Goal: Task Accomplishment & Management: Manage account settings

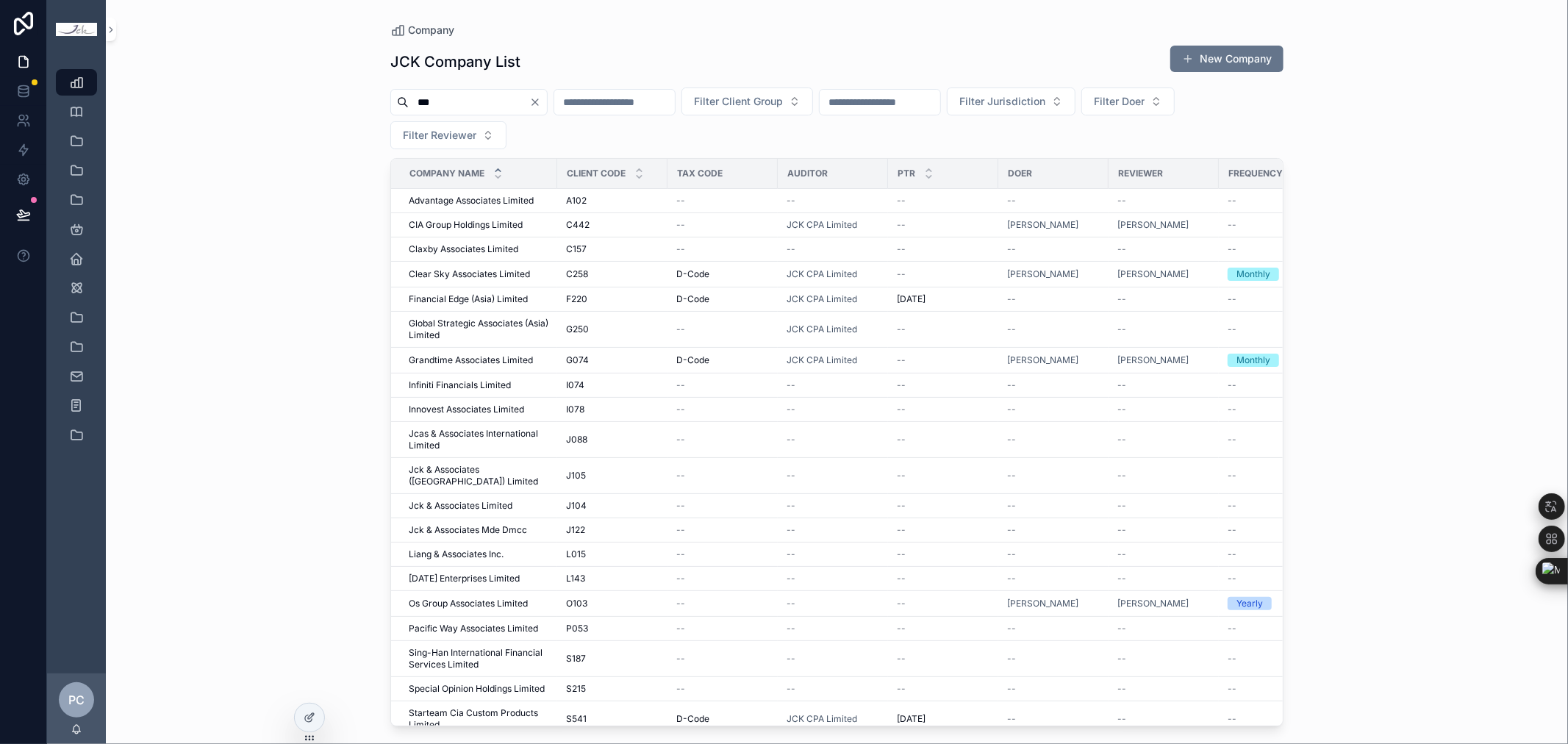
click at [541, 106] on icon "Clear" at bounding box center [535, 101] width 12 height 12
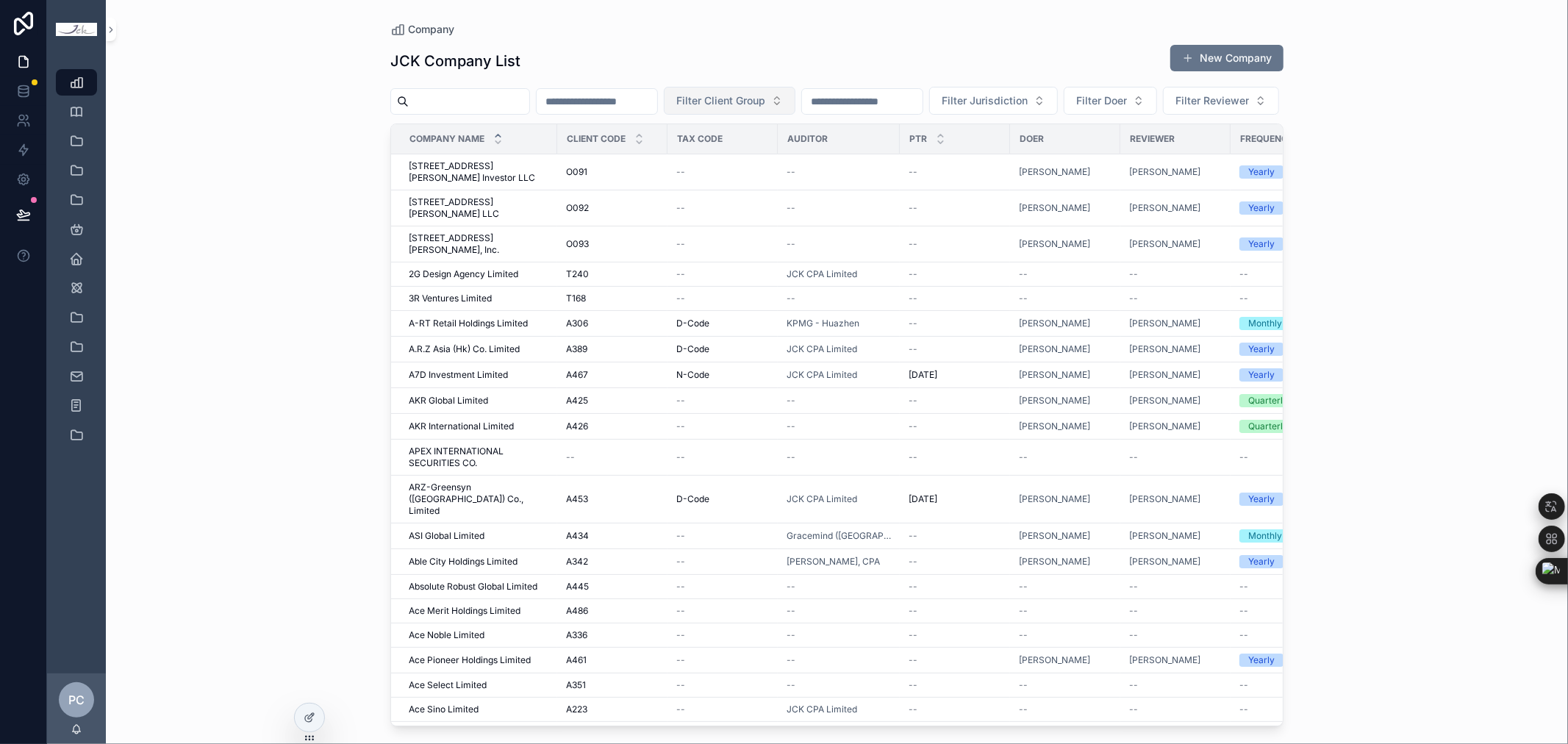
click at [765, 104] on span "Filter Client Group" at bounding box center [720, 101] width 89 height 15
type input "*"
type input "***"
click at [748, 176] on div "613" at bounding box center [798, 184] width 176 height 24
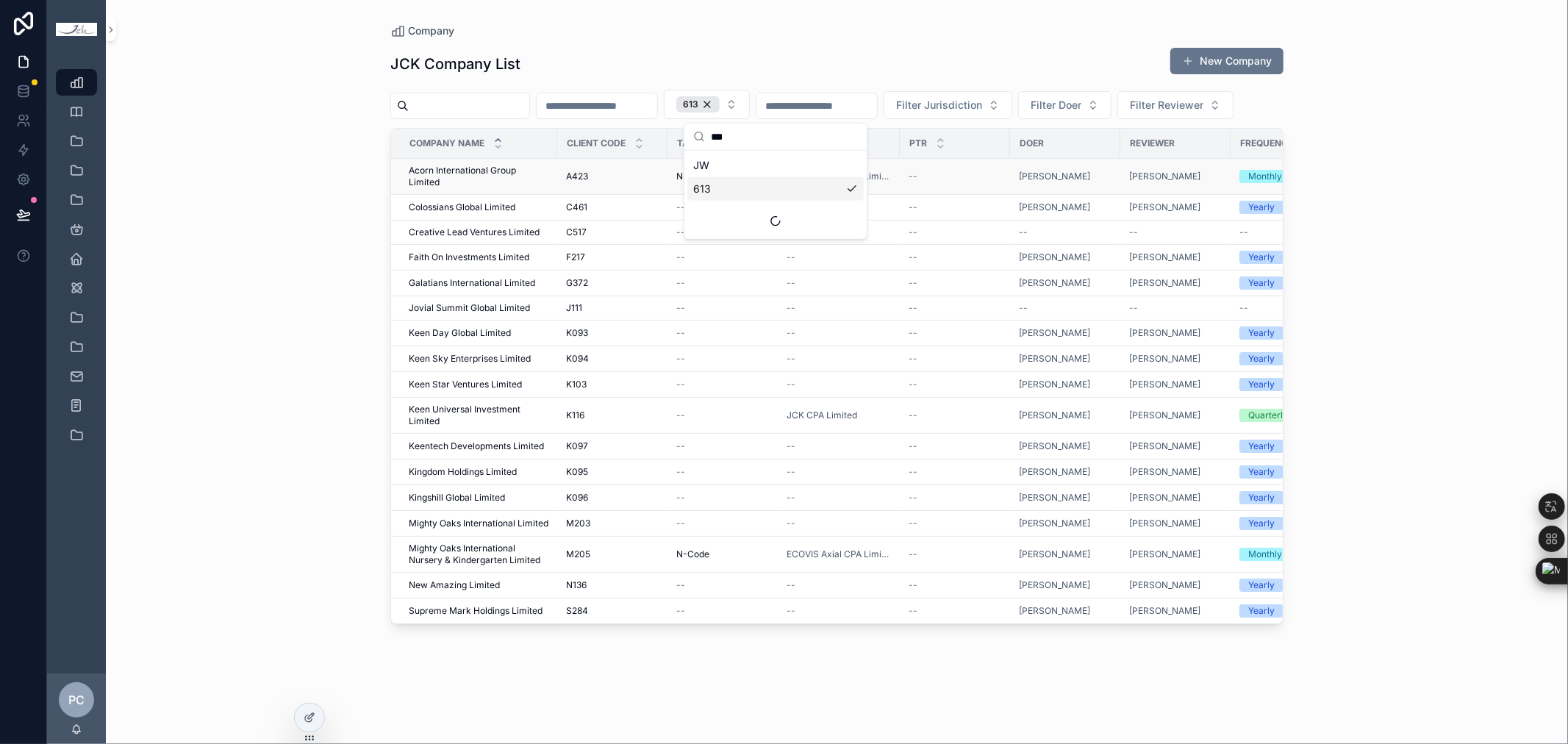
click at [489, 188] on span "Acorn International Group Limited" at bounding box center [479, 176] width 140 height 24
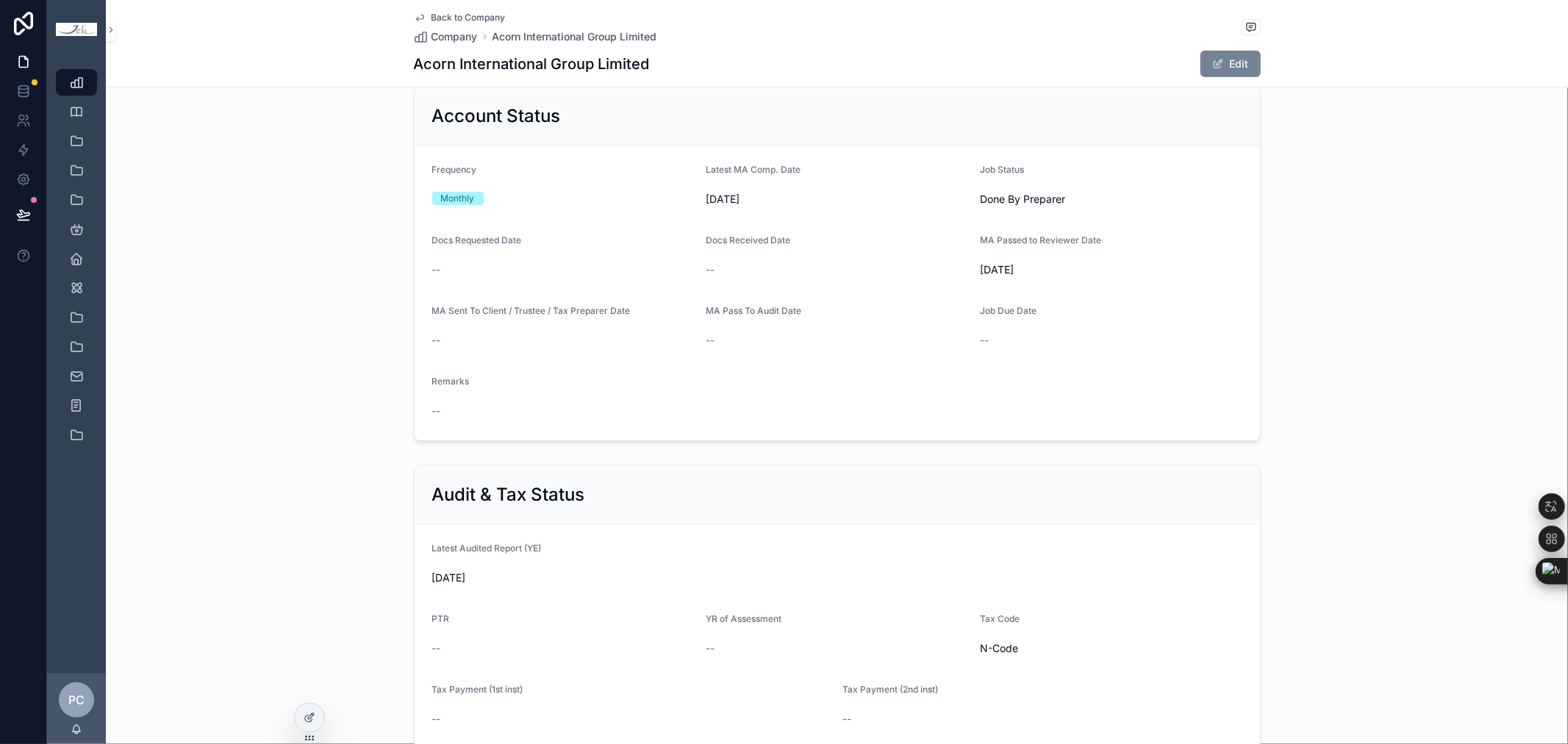
click at [1221, 60] on button "Edit" at bounding box center [1230, 64] width 61 height 27
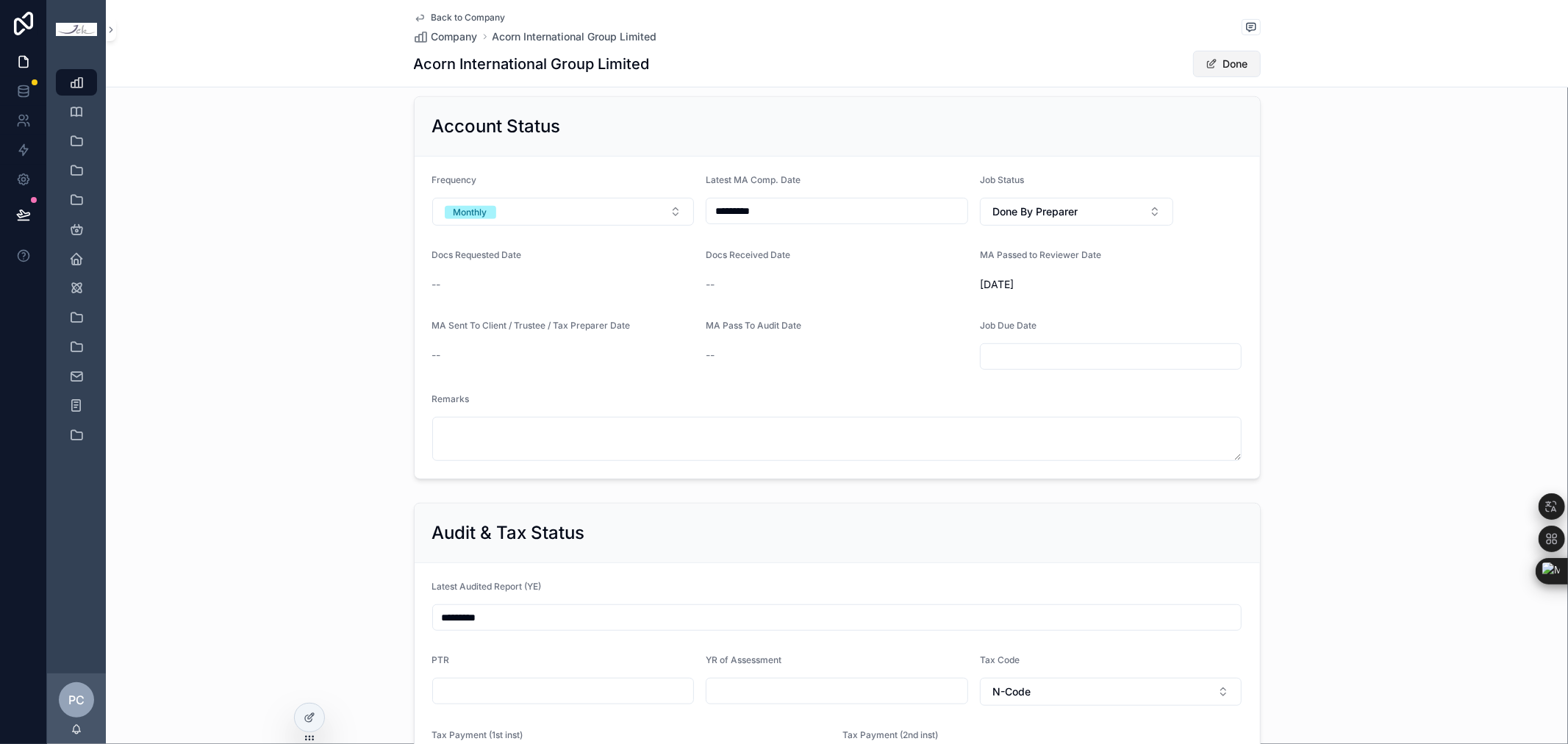
scroll to position [663, 0]
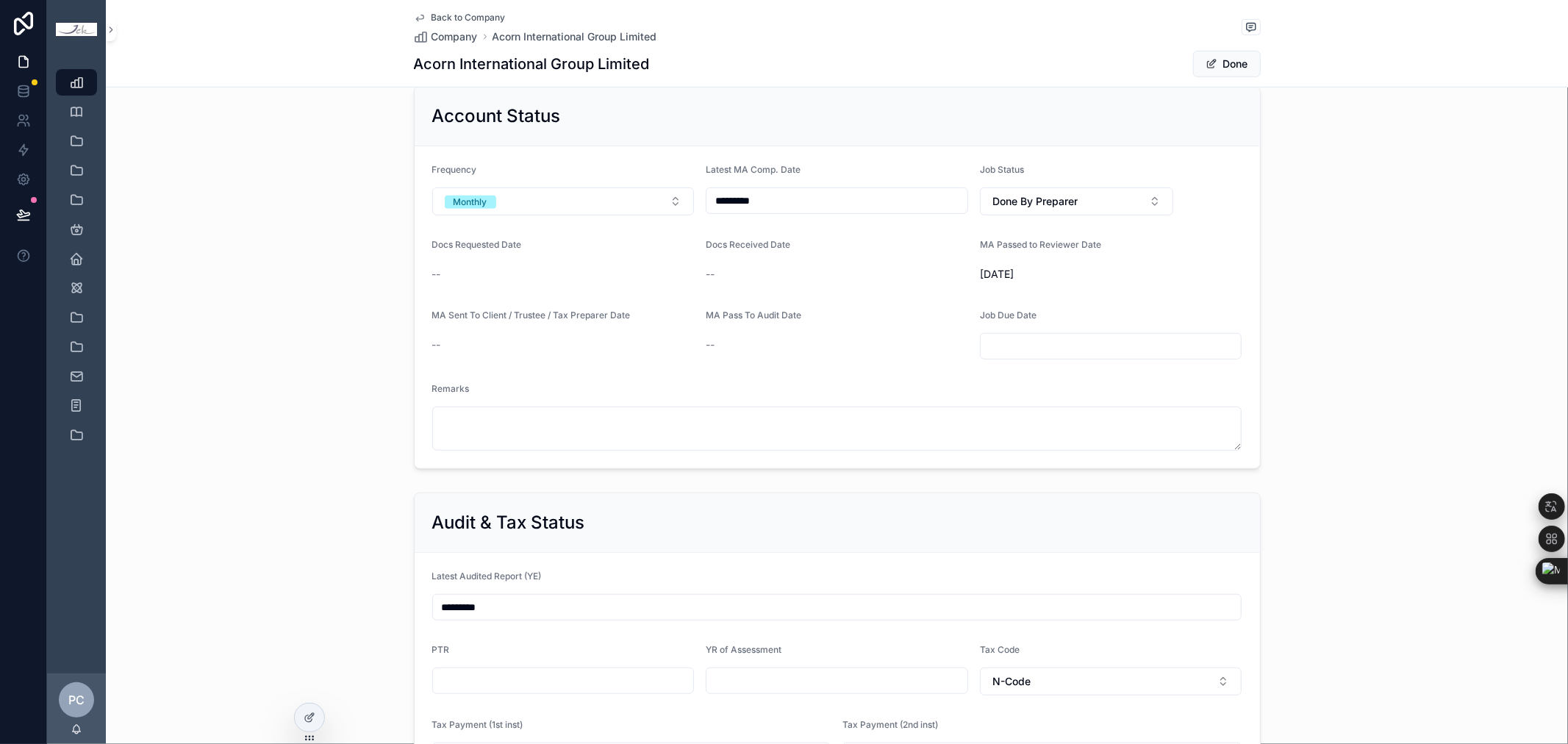
click at [832, 203] on input "*********" at bounding box center [837, 201] width 261 height 20
click at [907, 236] on button "scrollable content" at bounding box center [910, 238] width 27 height 27
click at [836, 448] on button "31" at bounding box center [830, 455] width 27 height 27
type input "*********"
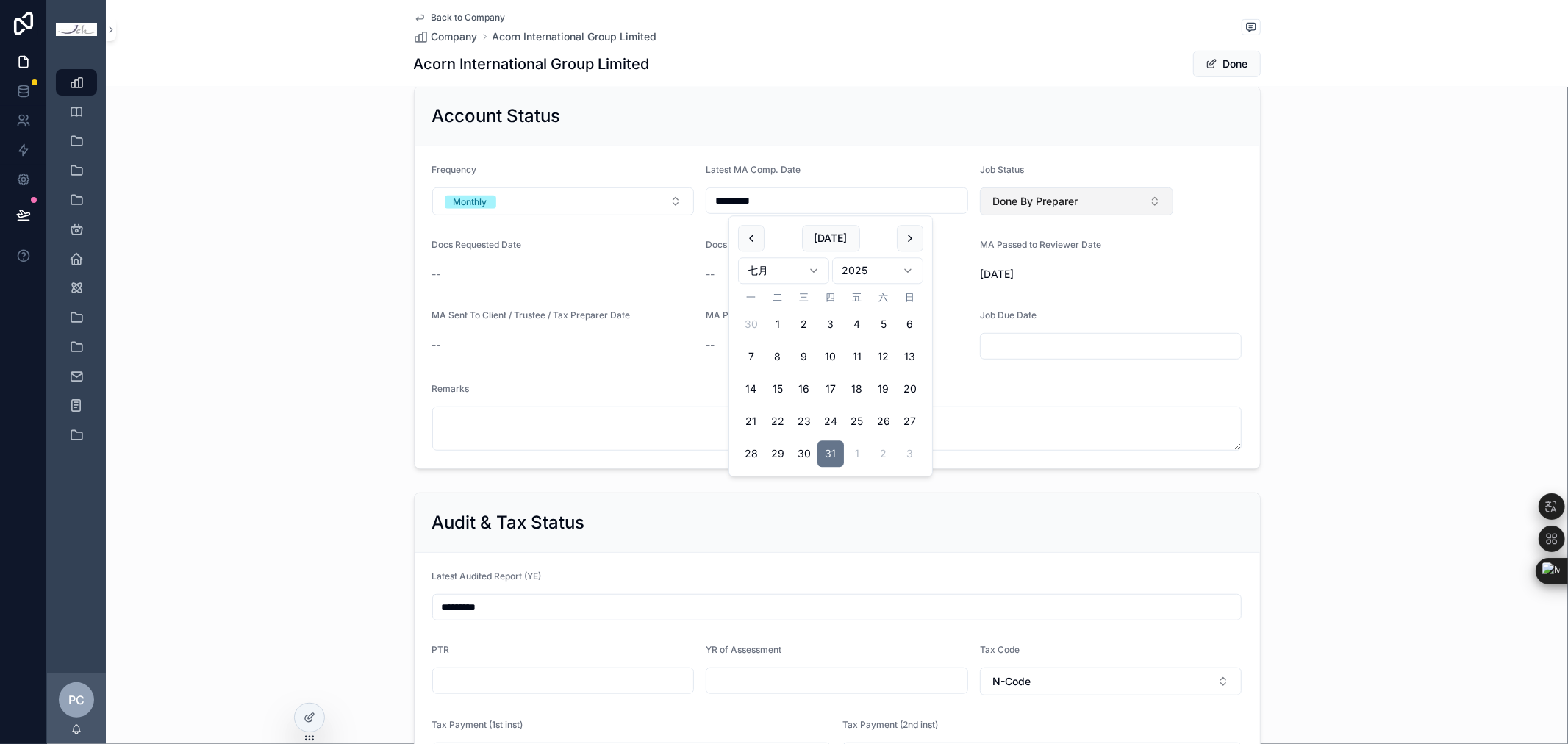
click at [1094, 201] on button "Done By Preparer" at bounding box center [1077, 201] width 194 height 28
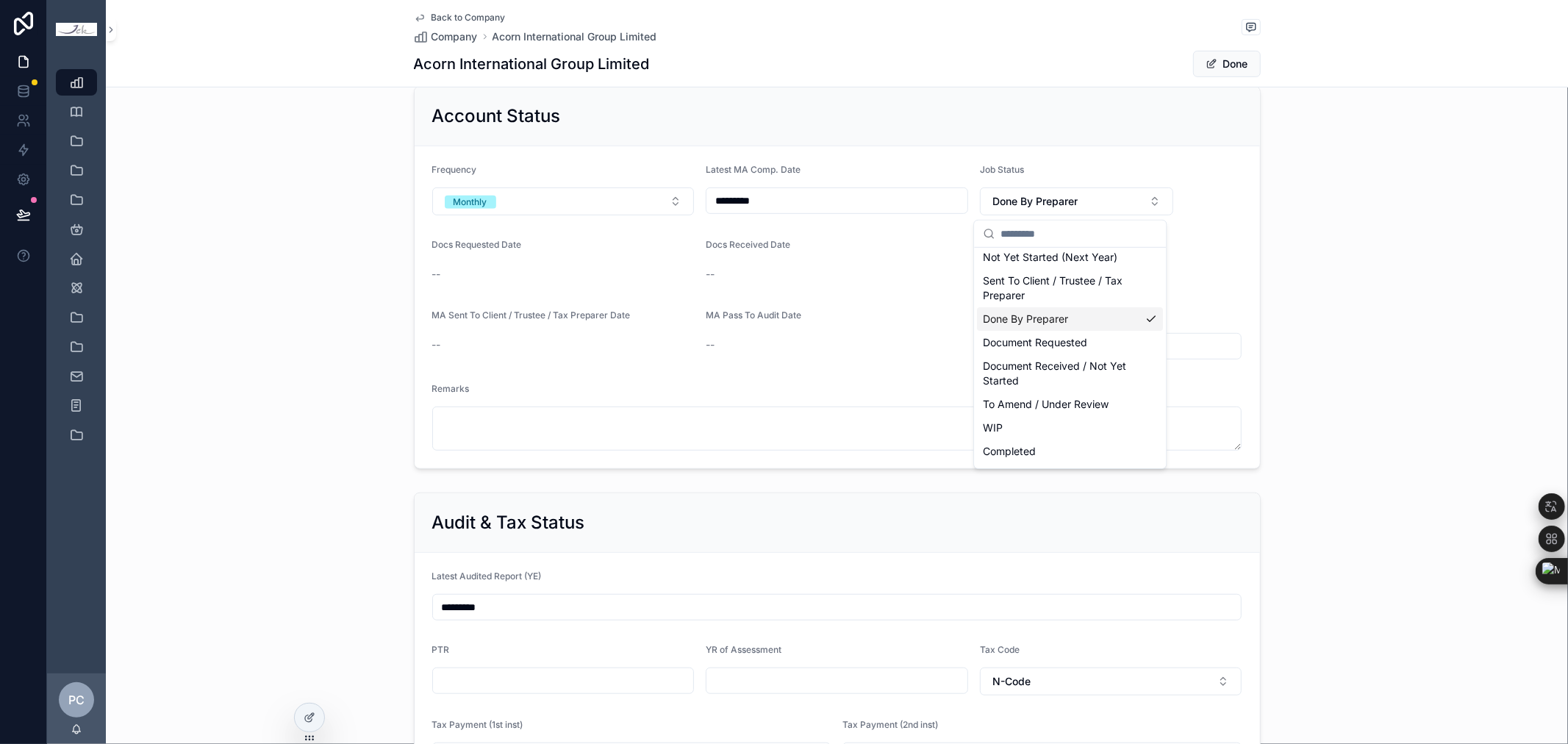
scroll to position [88, 0]
click at [1044, 393] on div "WIP" at bounding box center [1069, 392] width 186 height 24
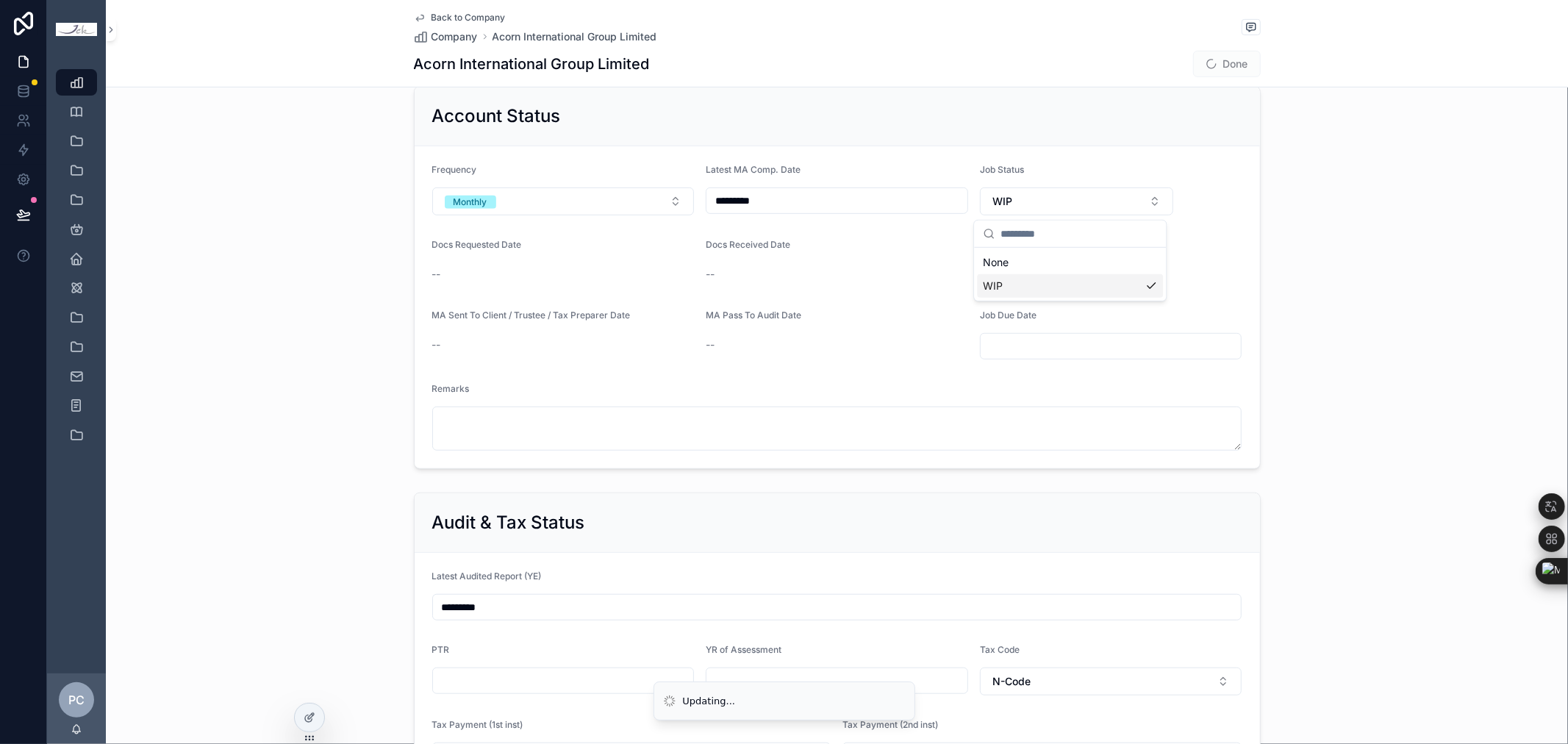
scroll to position [0, 0]
click at [1215, 66] on button "Done" at bounding box center [1227, 64] width 68 height 27
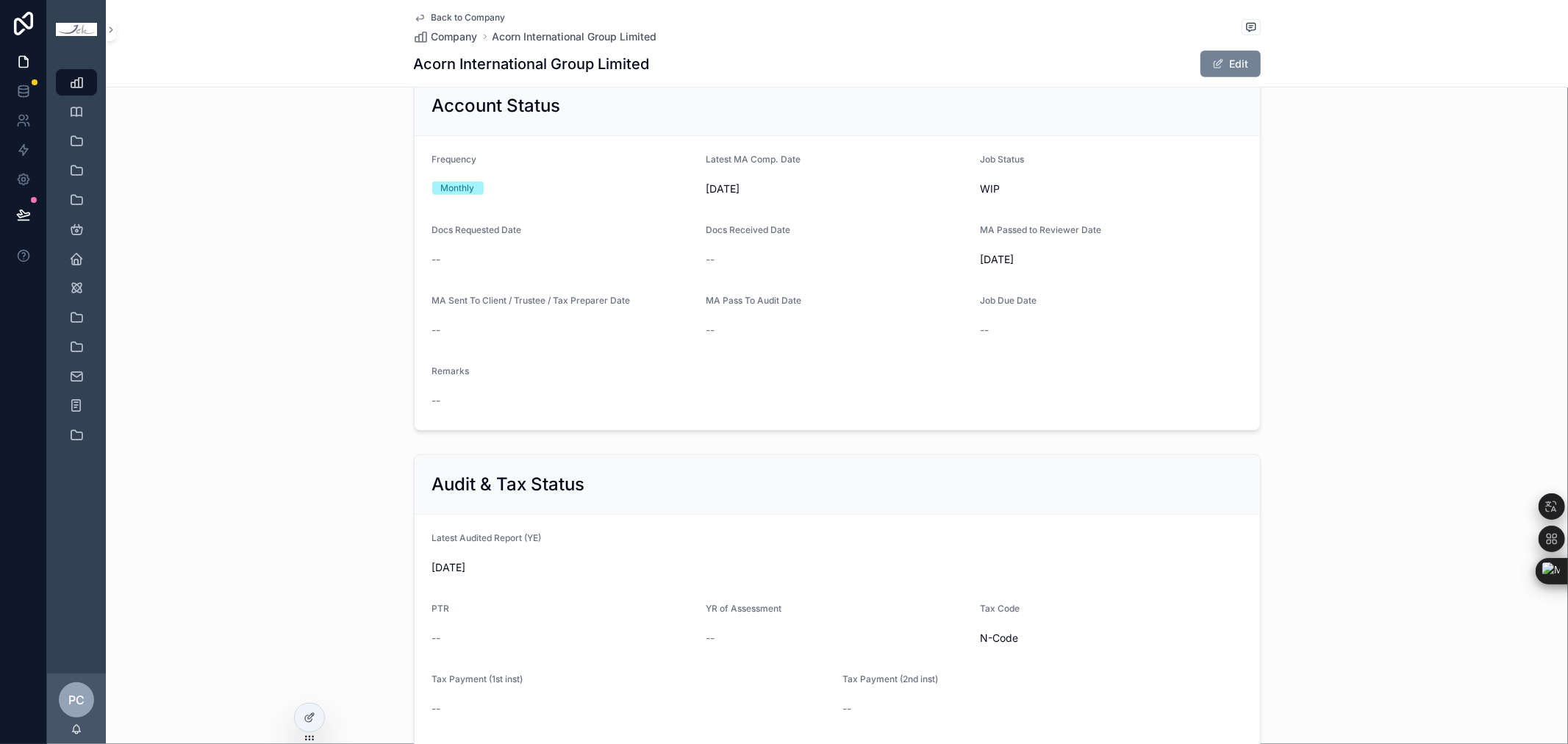
scroll to position [653, 0]
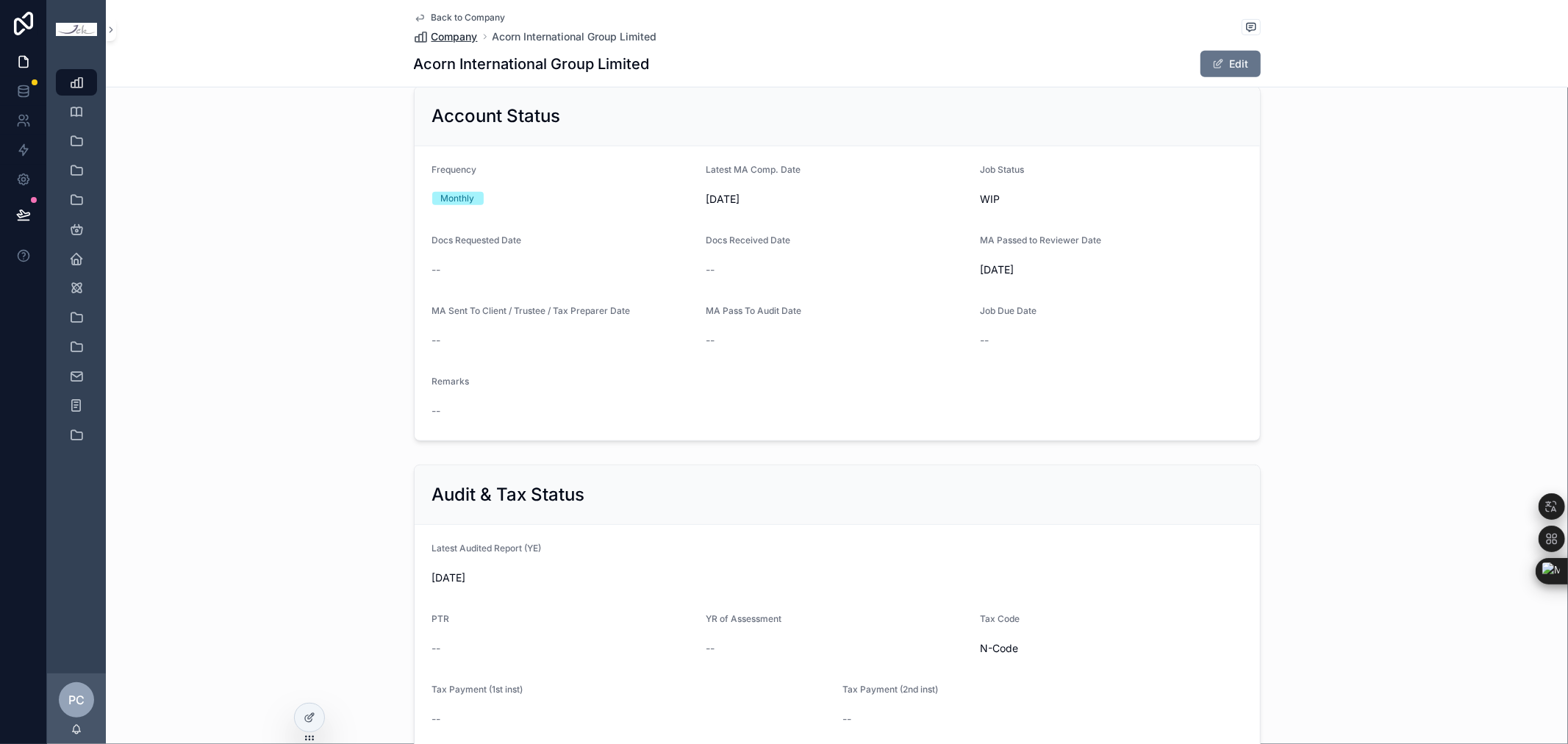
click at [466, 38] on span "Company" at bounding box center [455, 36] width 46 height 15
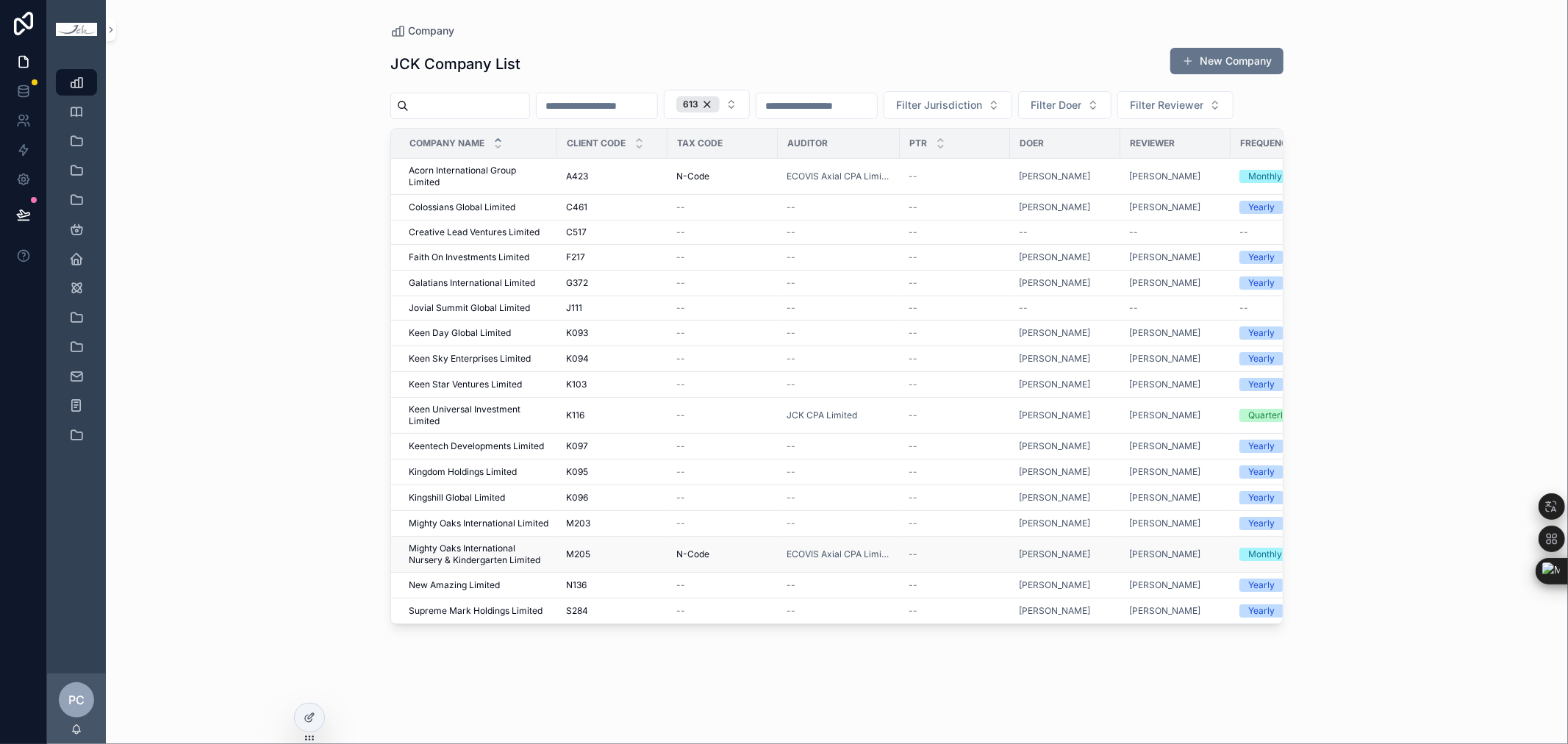
click at [470, 566] on span "Mighty Oaks International Nursery & Kindergarten Limited" at bounding box center [479, 554] width 140 height 24
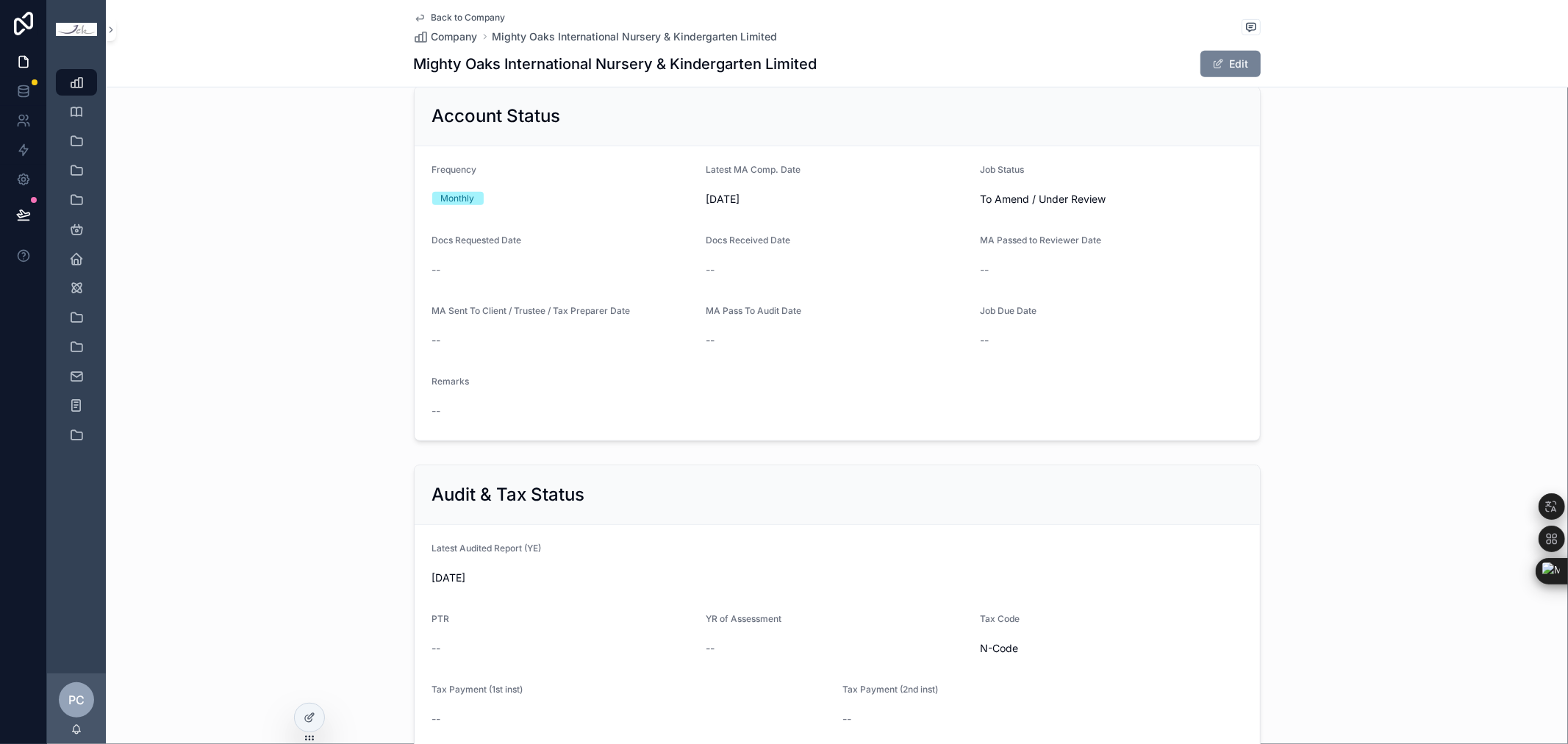
click at [1207, 54] on button "Edit" at bounding box center [1230, 64] width 61 height 27
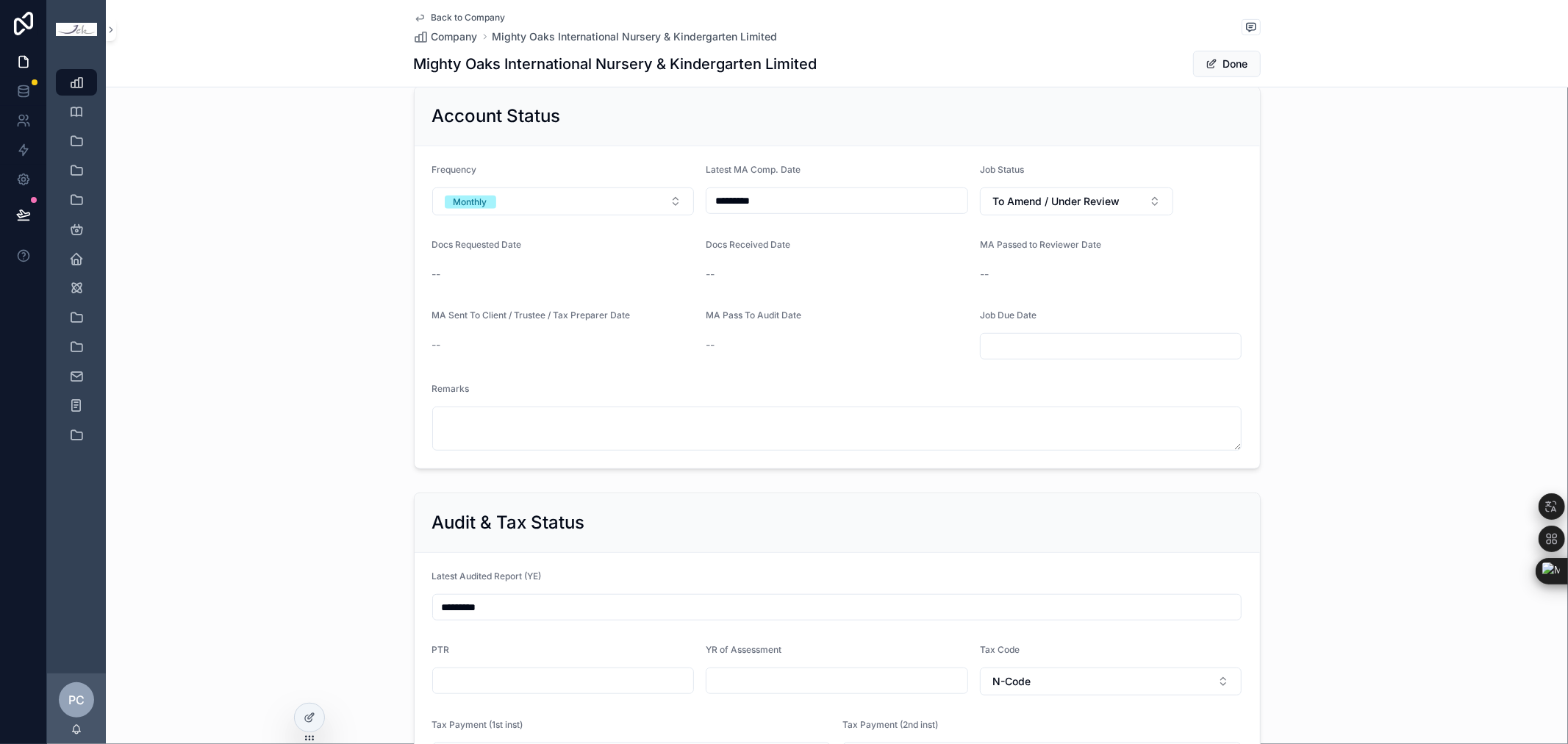
click at [808, 204] on input "*********" at bounding box center [837, 201] width 261 height 20
click at [920, 245] on button "scrollable content" at bounding box center [910, 238] width 27 height 27
click at [834, 457] on button "31" at bounding box center [830, 455] width 27 height 27
type input "*********"
click at [1076, 196] on span "To Amend / Under Review" at bounding box center [1056, 201] width 127 height 15
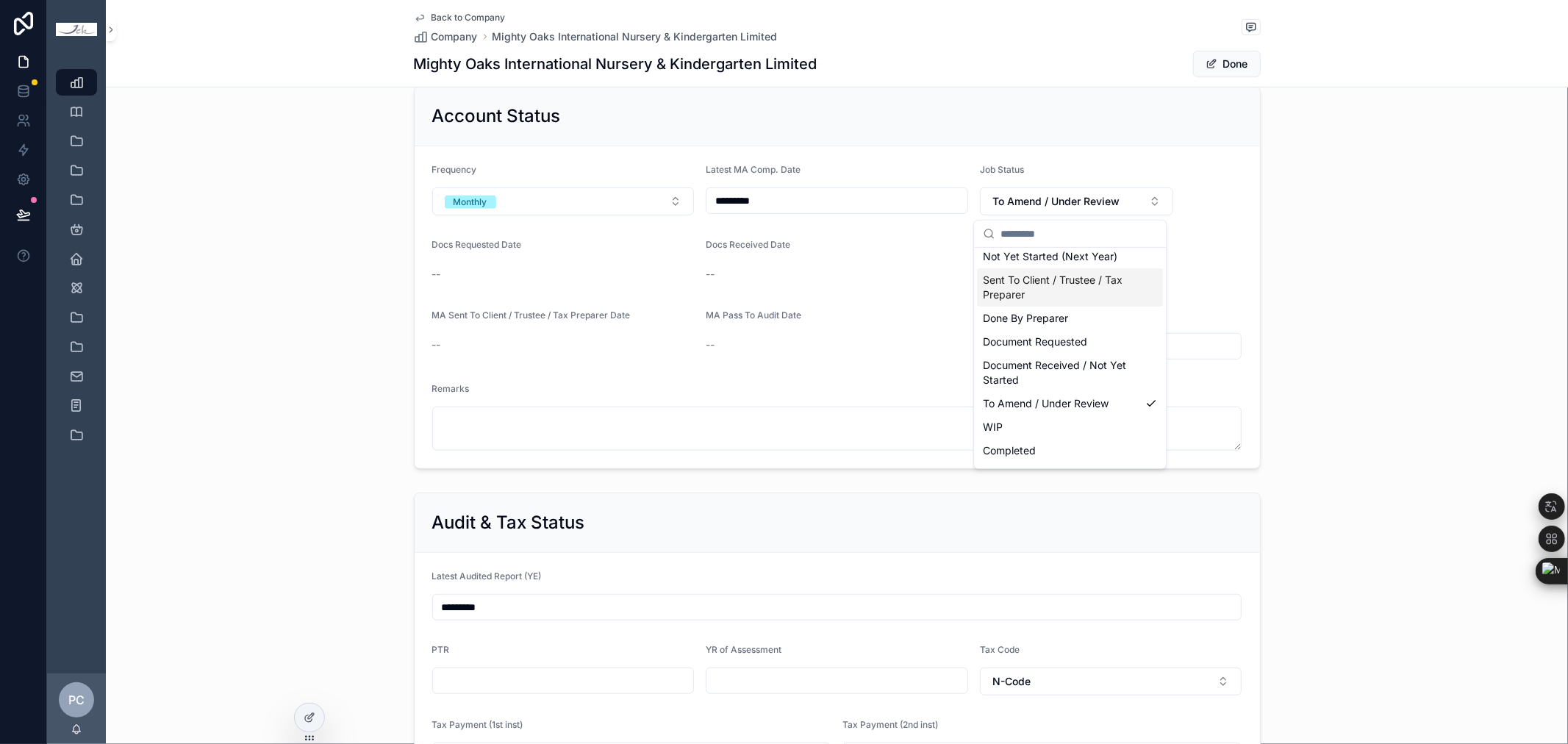
scroll to position [88, 0]
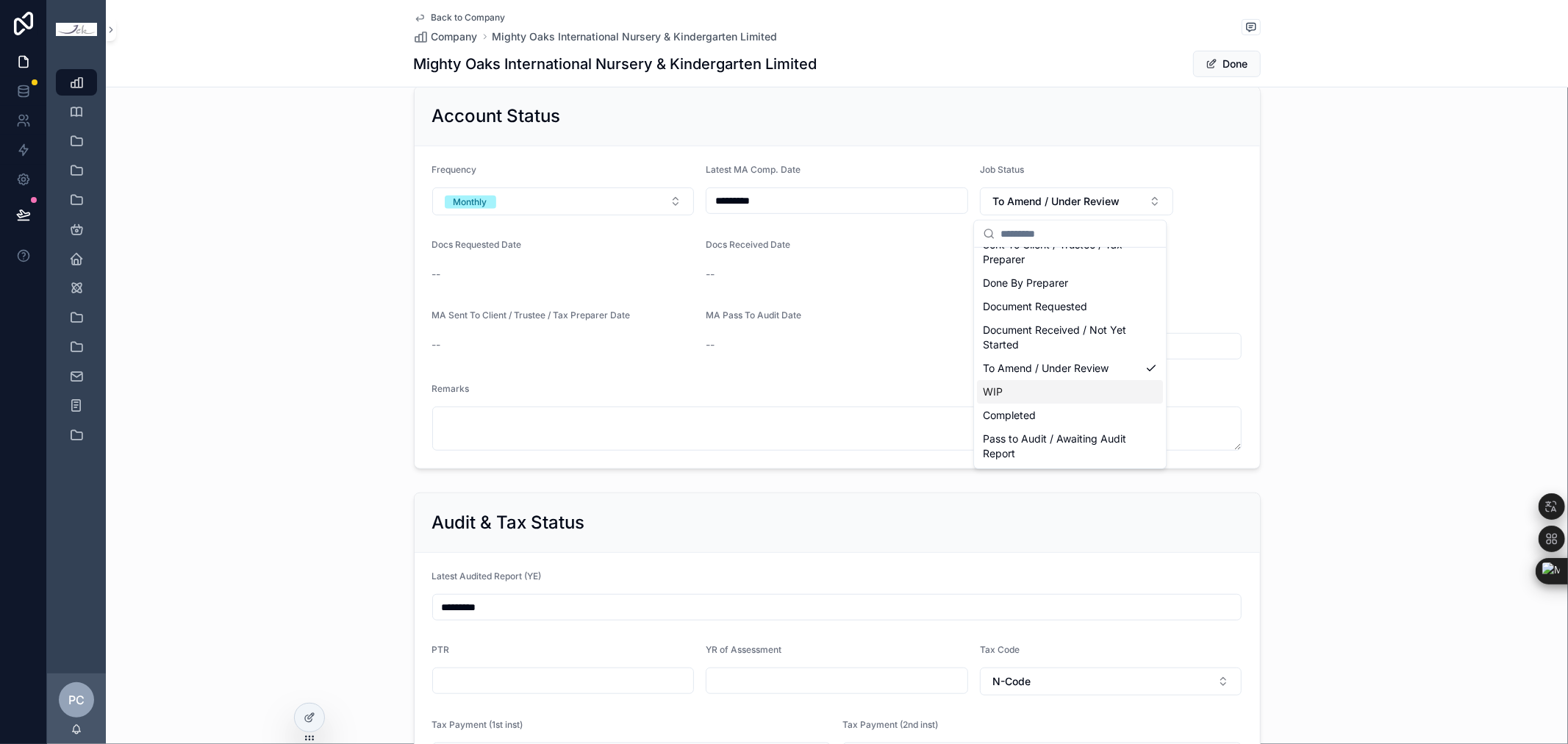
click at [1028, 385] on div "WIP" at bounding box center [1069, 392] width 186 height 24
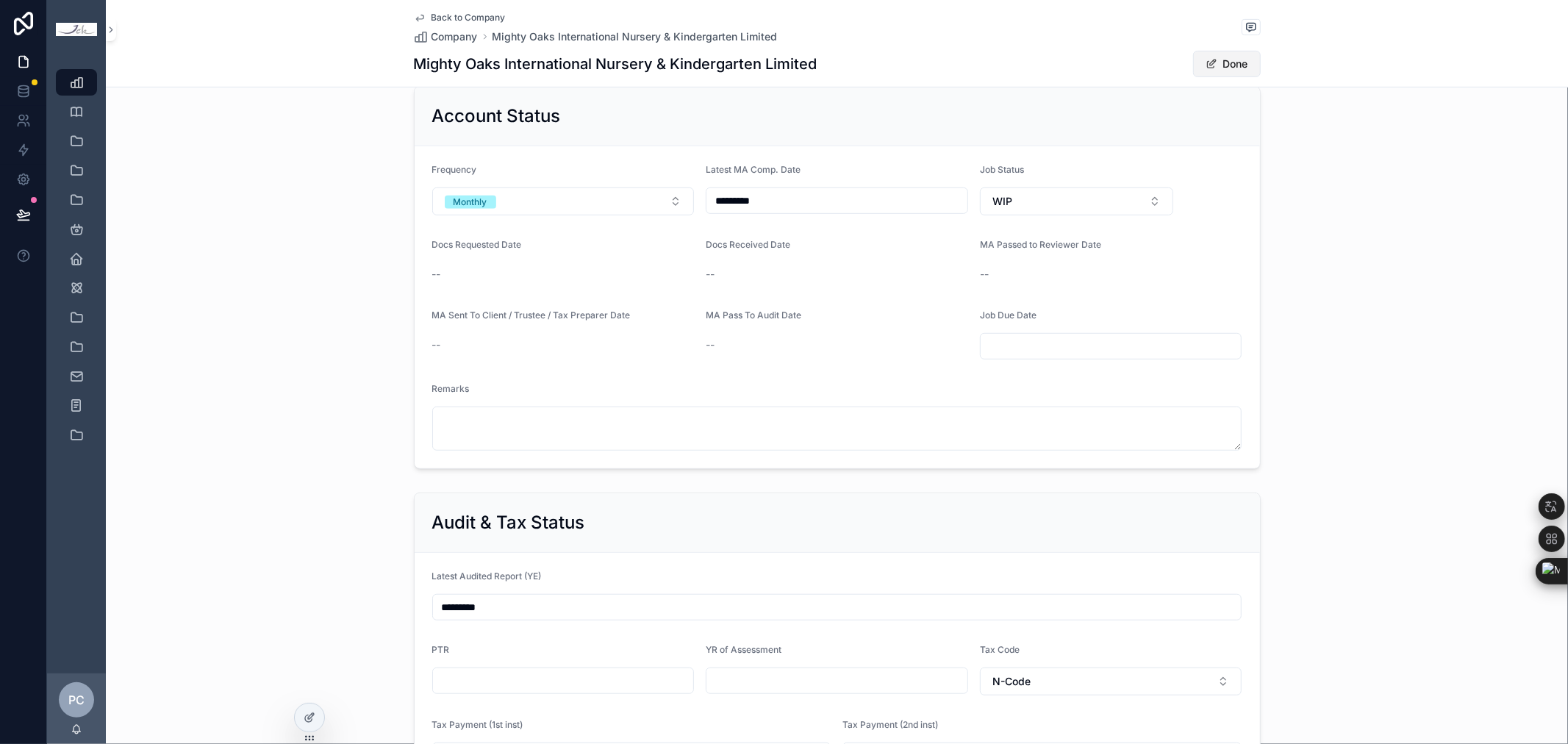
click at [1232, 66] on button "Done" at bounding box center [1227, 64] width 68 height 27
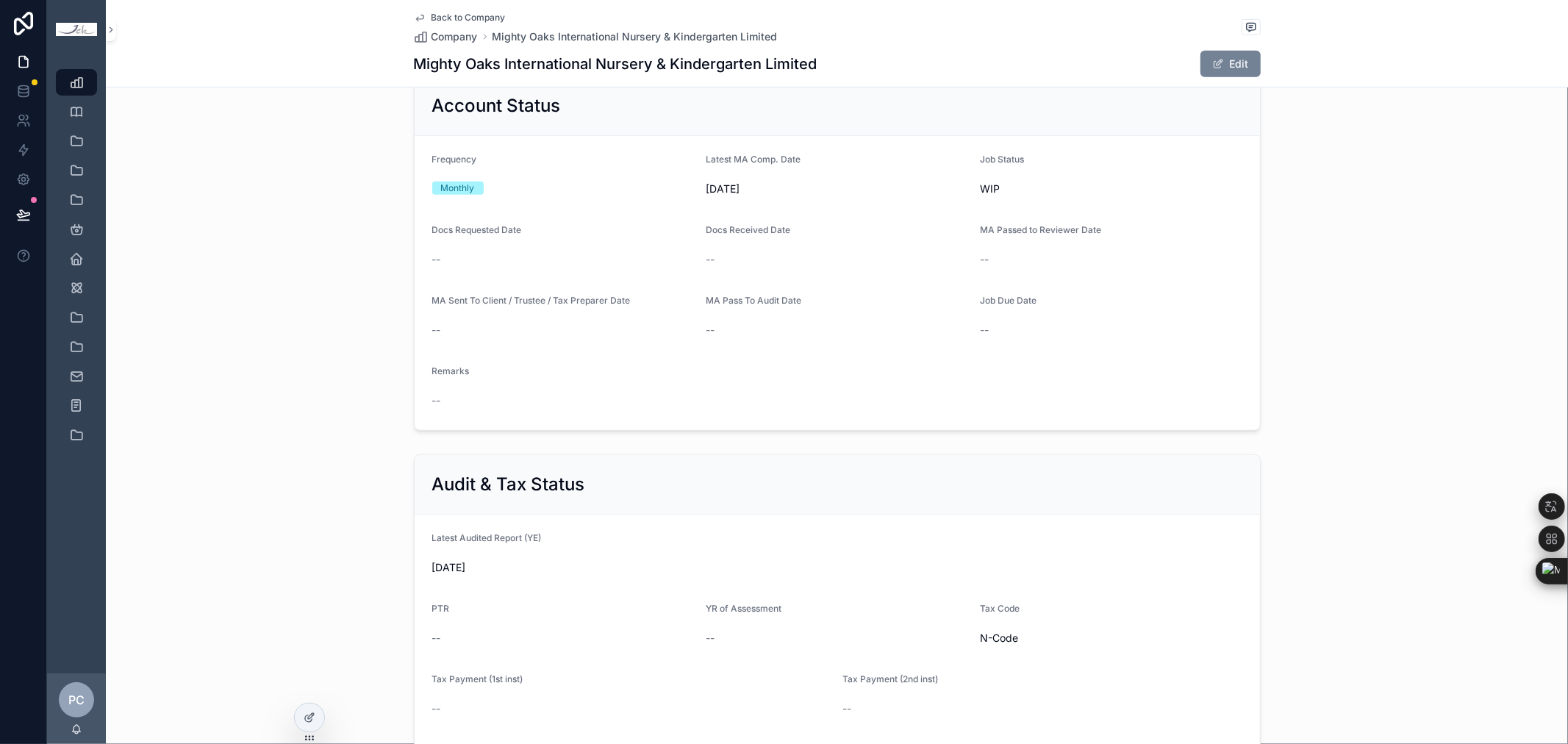
scroll to position [653, 0]
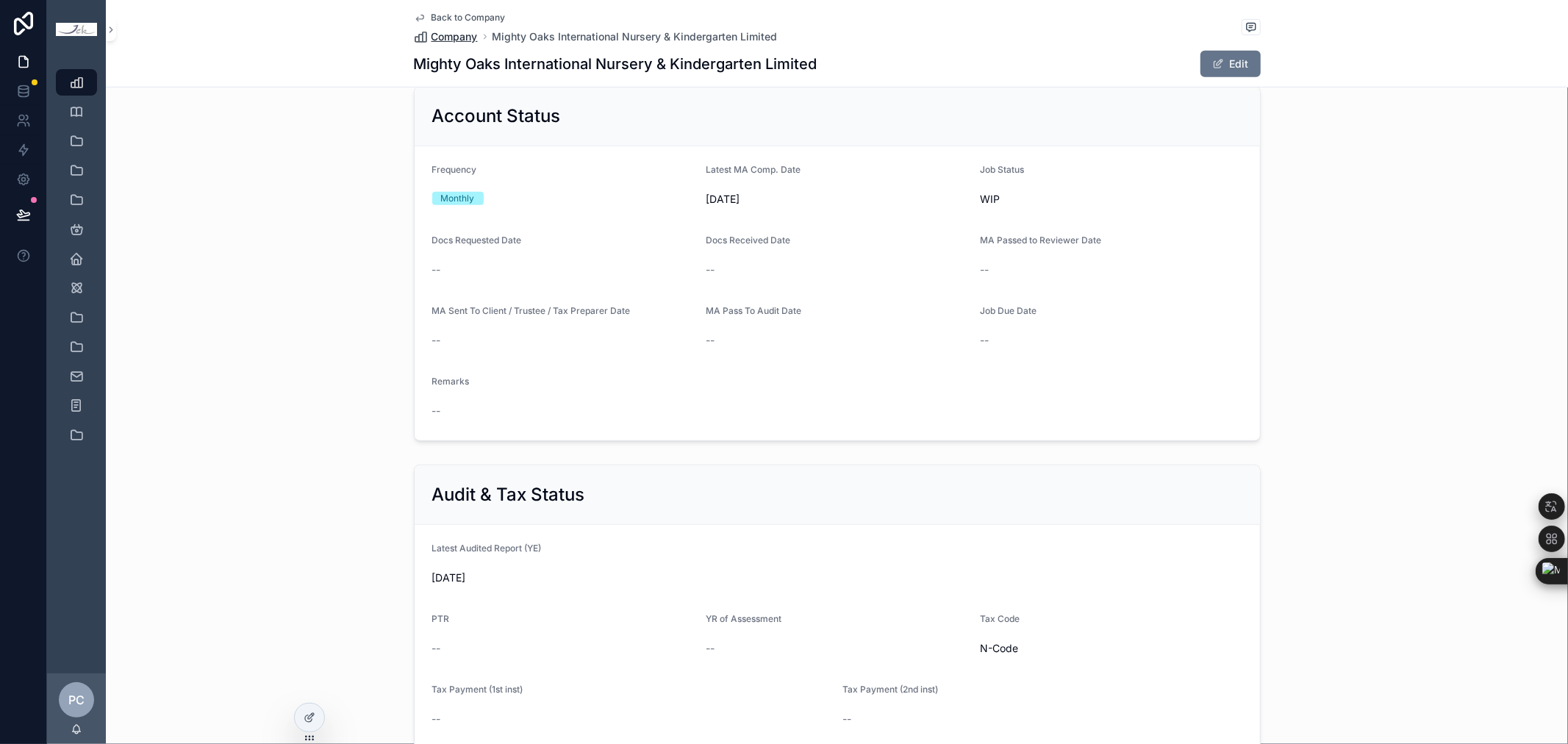
click at [464, 33] on span "Company" at bounding box center [455, 36] width 46 height 15
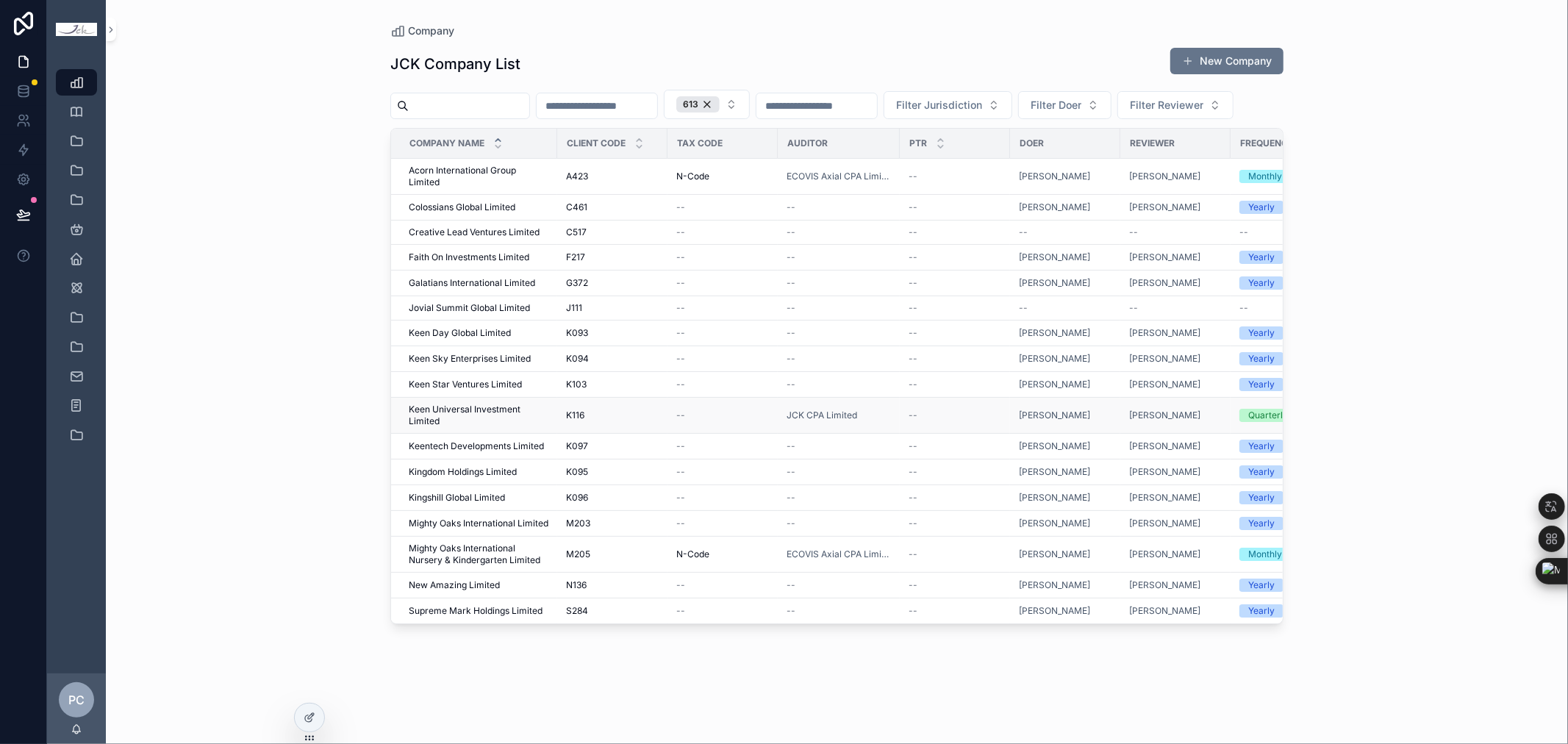
click at [480, 427] on span "Keen Universal Investment Limited" at bounding box center [479, 415] width 140 height 24
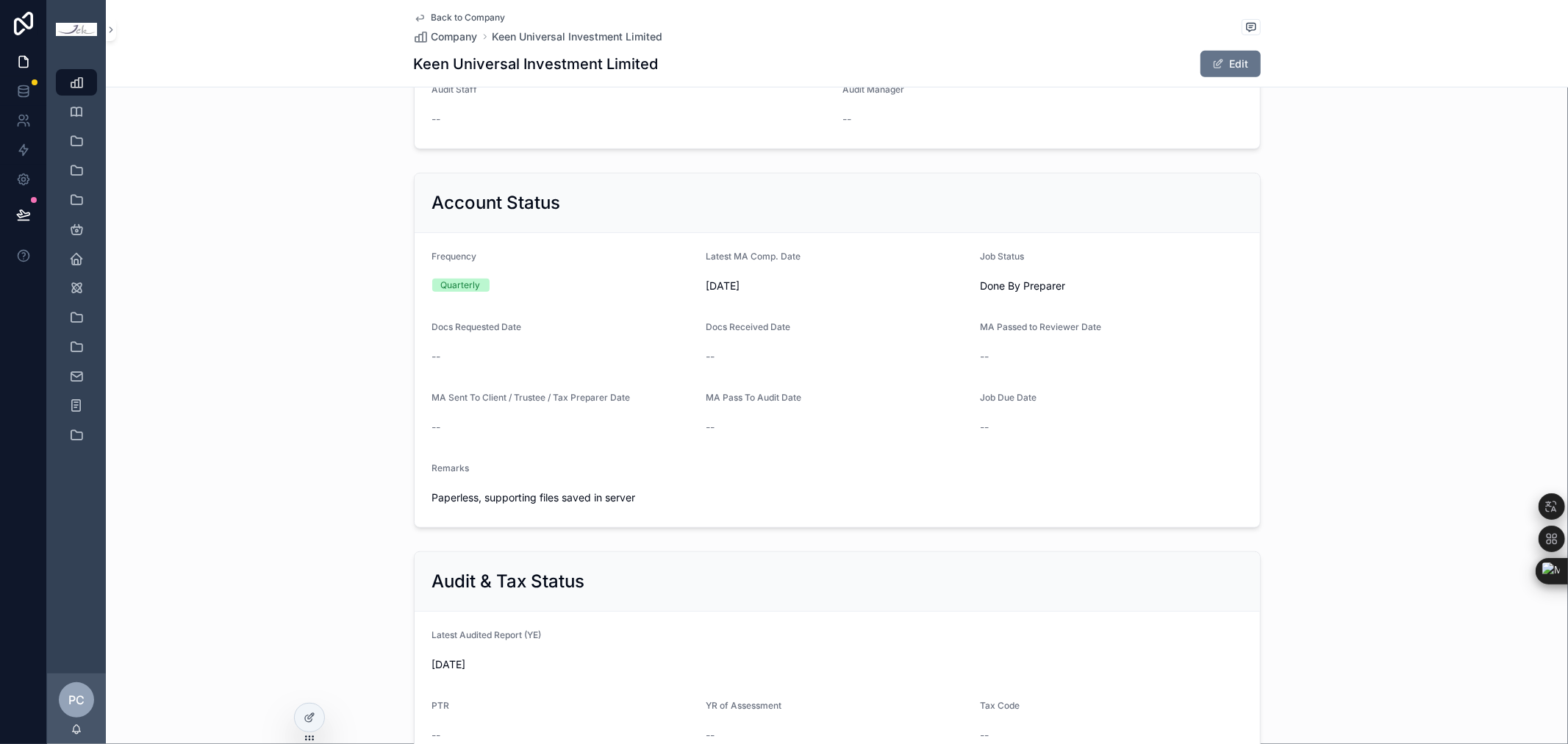
scroll to position [571, 0]
click at [1245, 64] on button "Edit" at bounding box center [1230, 64] width 61 height 27
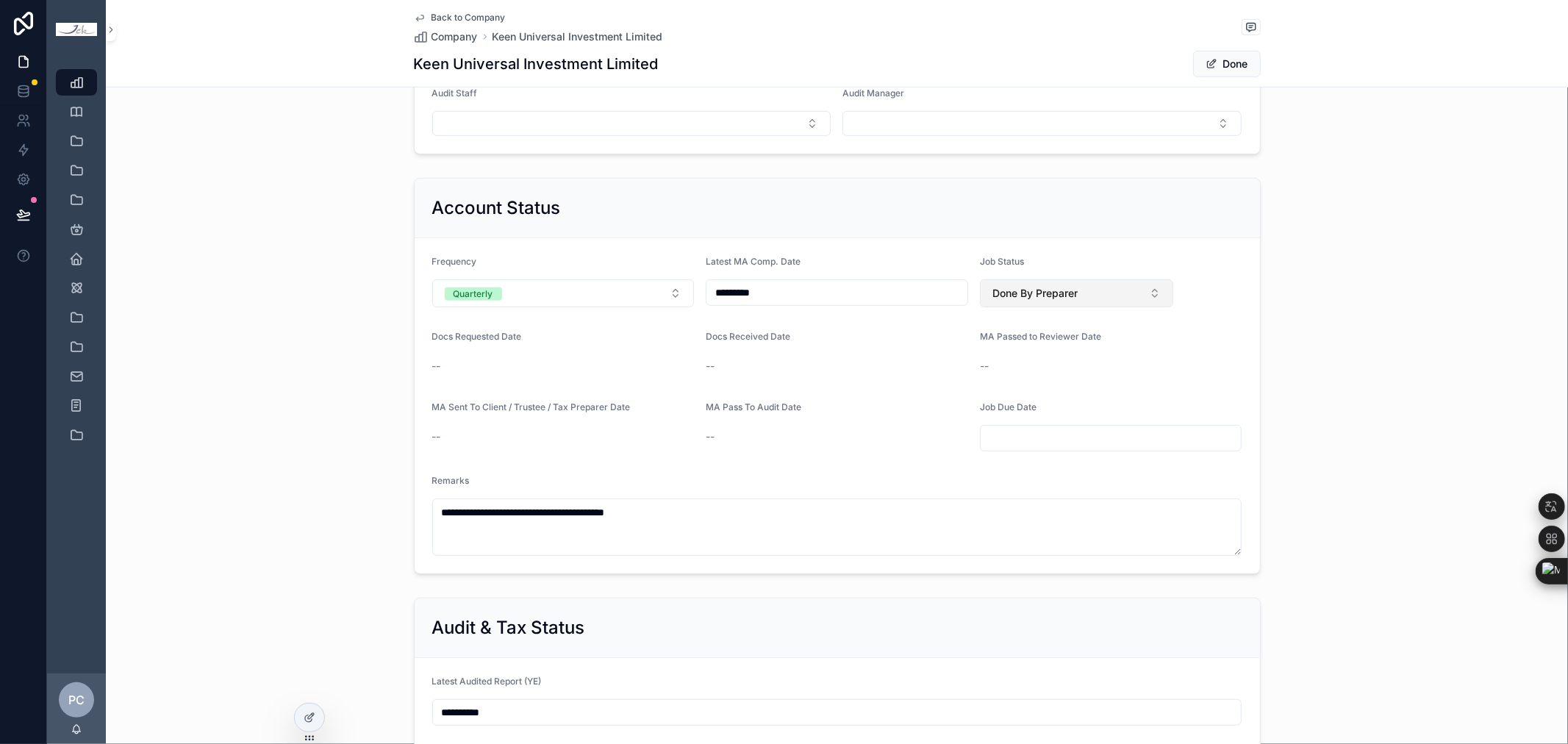
scroll to position [577, 0]
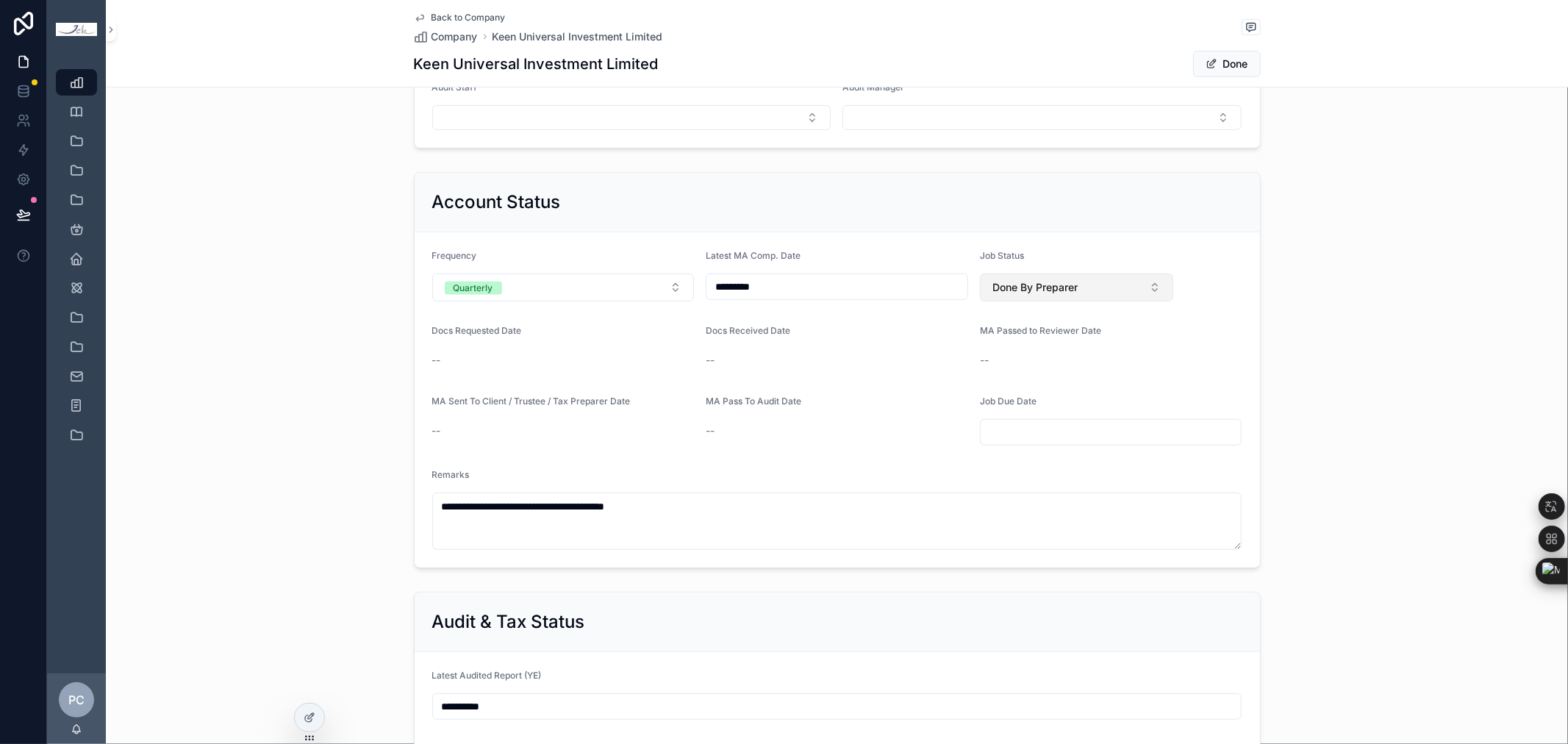
click at [1113, 291] on button "Done By Preparer" at bounding box center [1077, 288] width 194 height 28
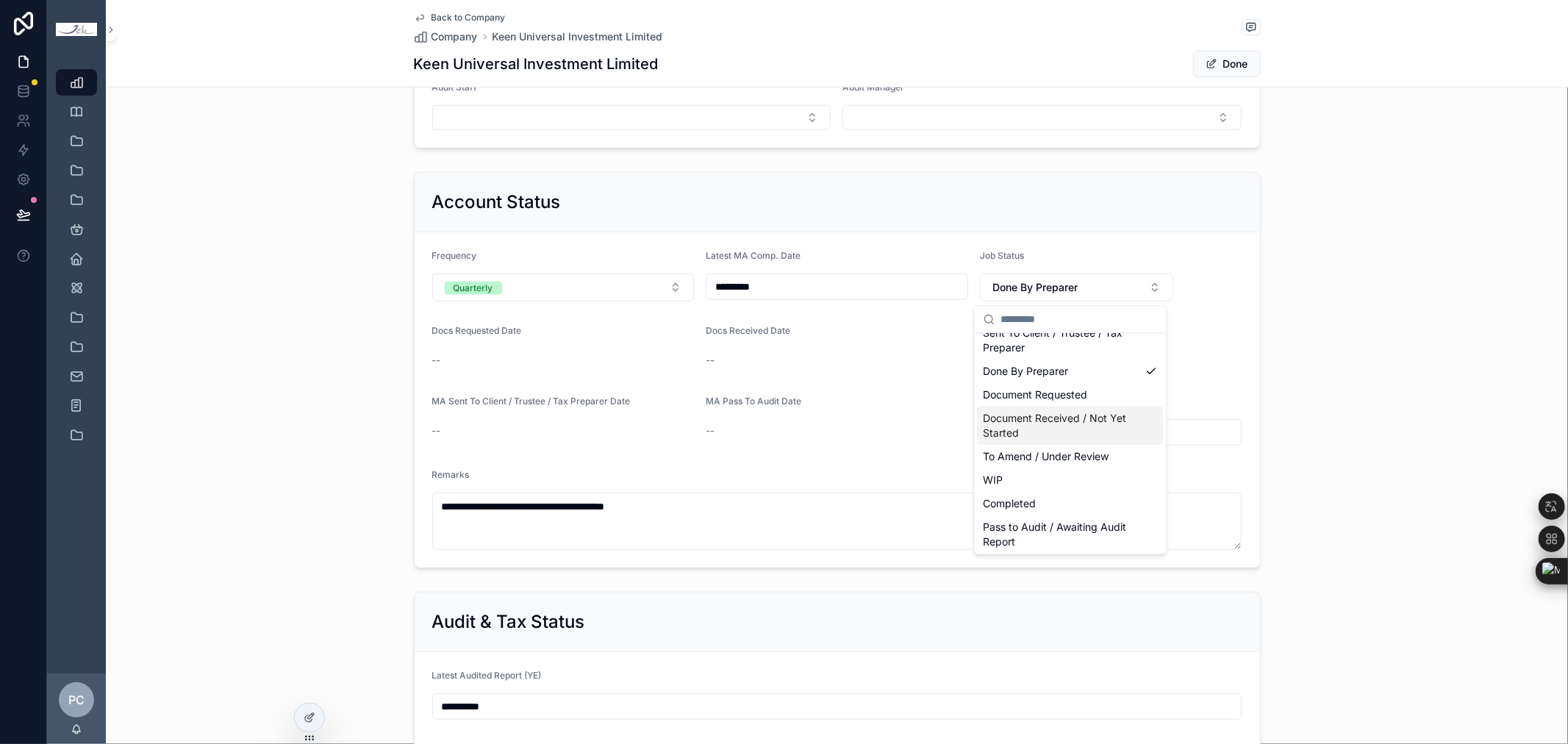
scroll to position [88, 0]
click at [1090, 455] on span "To Amend / Under Review" at bounding box center [1046, 454] width 126 height 15
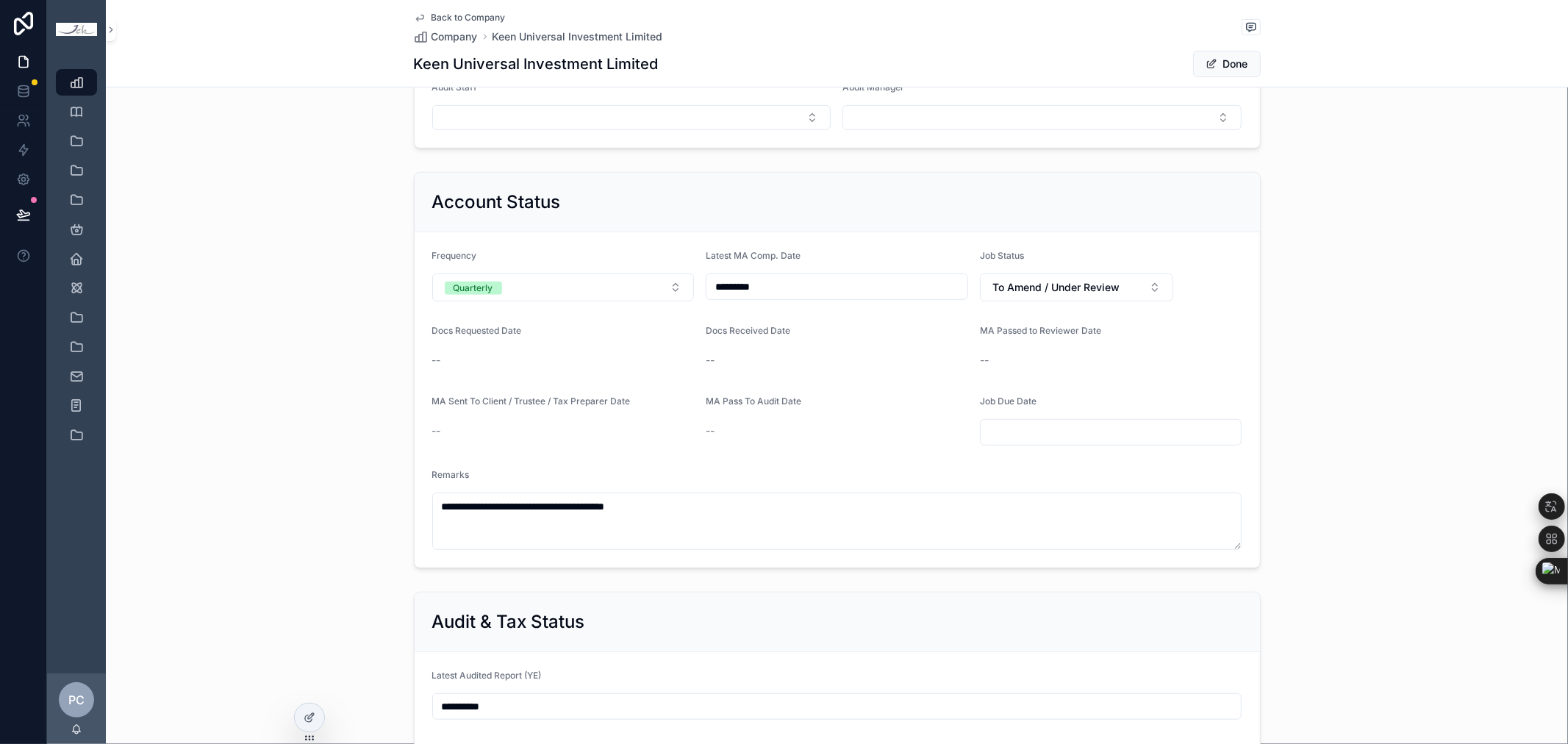
click at [1225, 62] on button "Done" at bounding box center [1227, 64] width 68 height 27
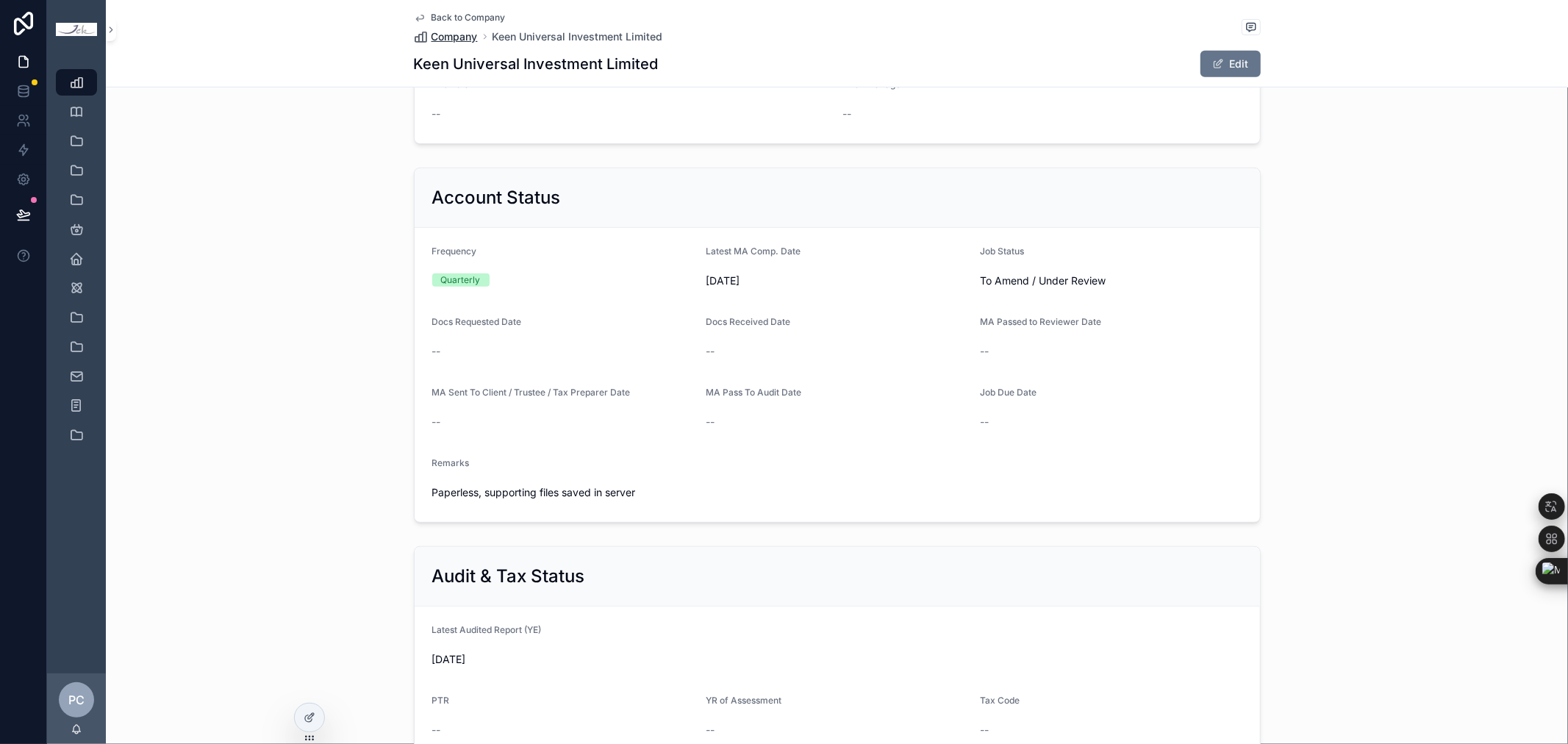
click at [443, 35] on span "Company" at bounding box center [455, 36] width 46 height 15
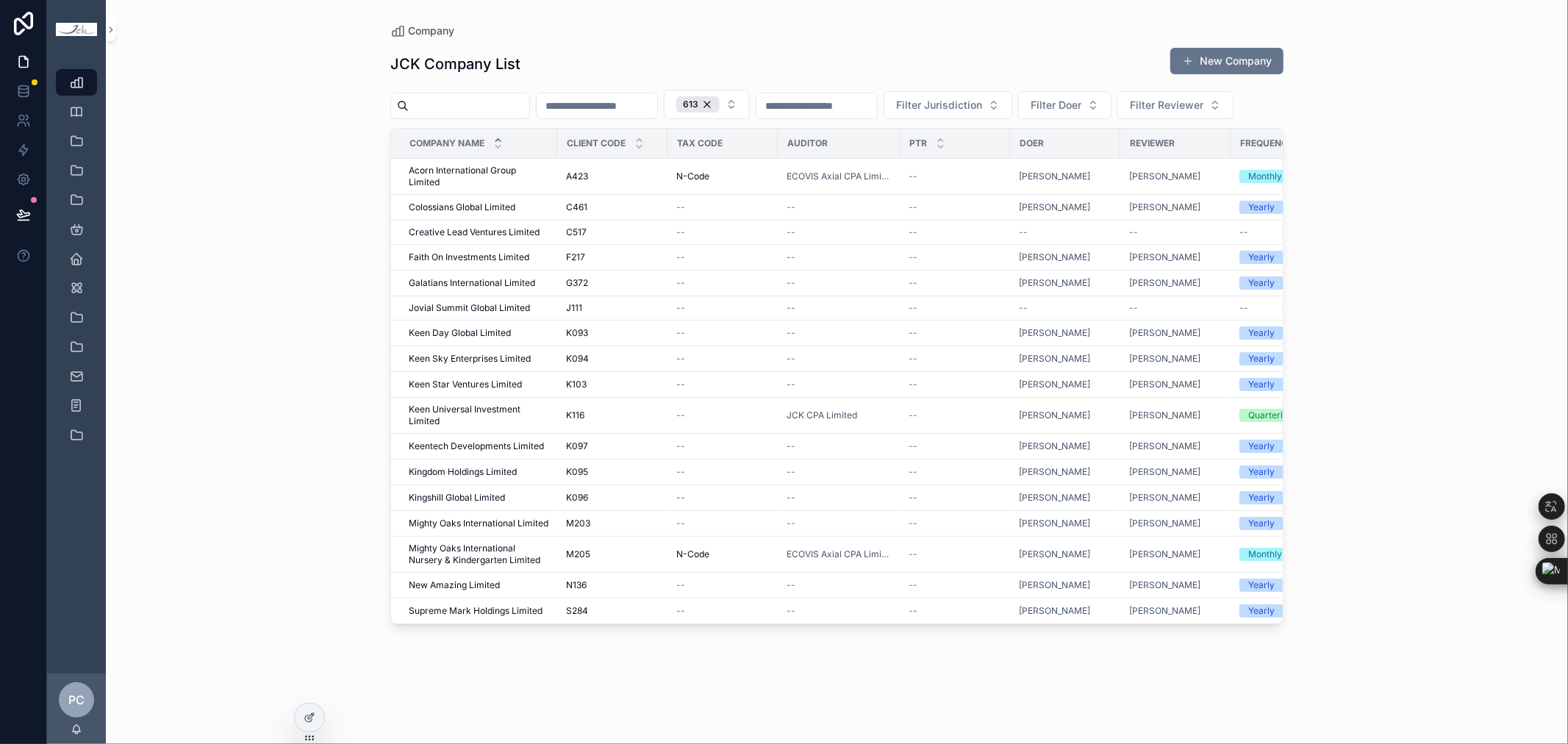
click at [1362, 263] on div "Company JCK Company List New Company 613 Filter Jurisdiction Filter Doer Filter…" at bounding box center [837, 372] width 1462 height 744
click at [456, 103] on input "scrollable content" at bounding box center [469, 106] width 120 height 20
type input "*"
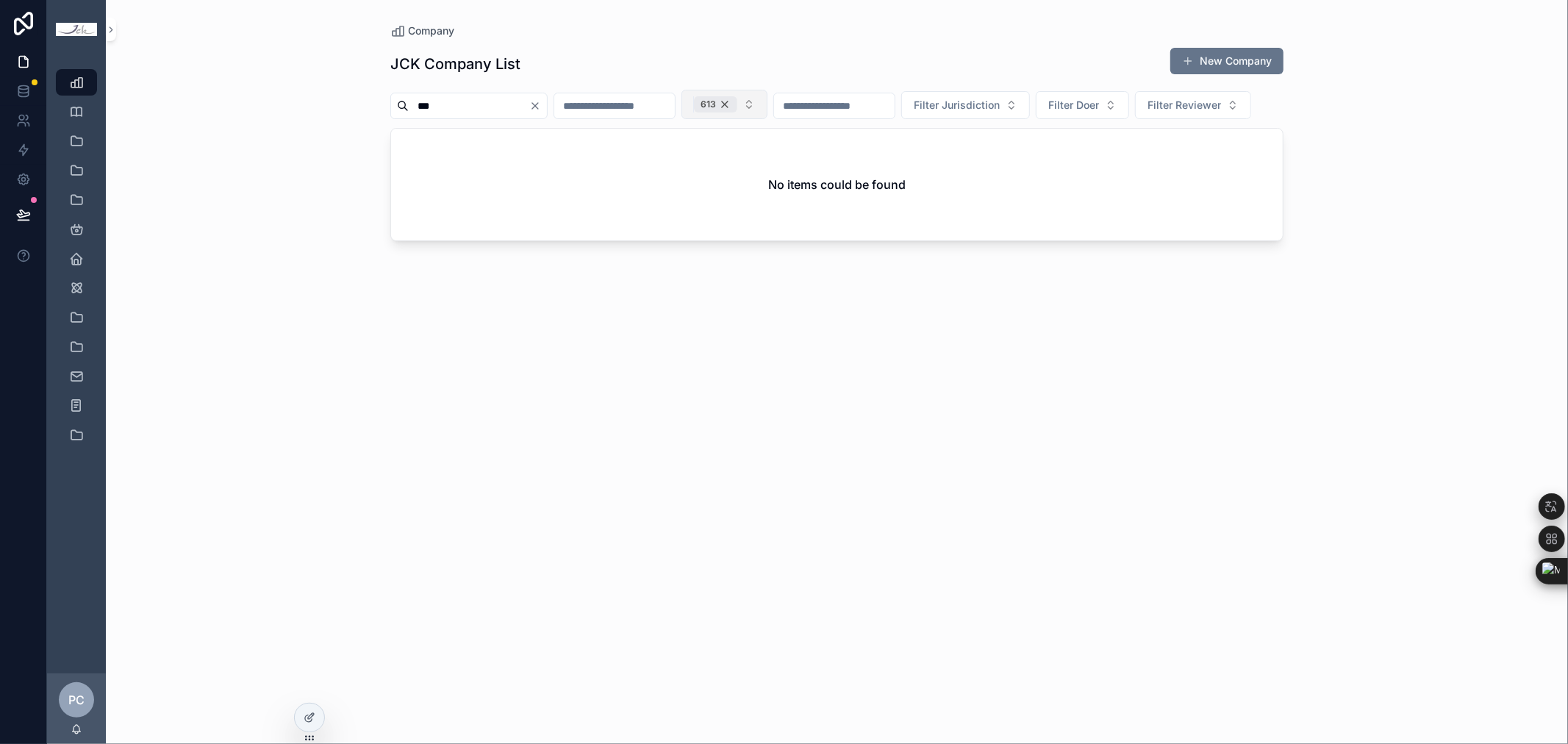
click at [738, 104] on div "613" at bounding box center [715, 104] width 43 height 17
click at [482, 107] on input "***" at bounding box center [469, 105] width 120 height 20
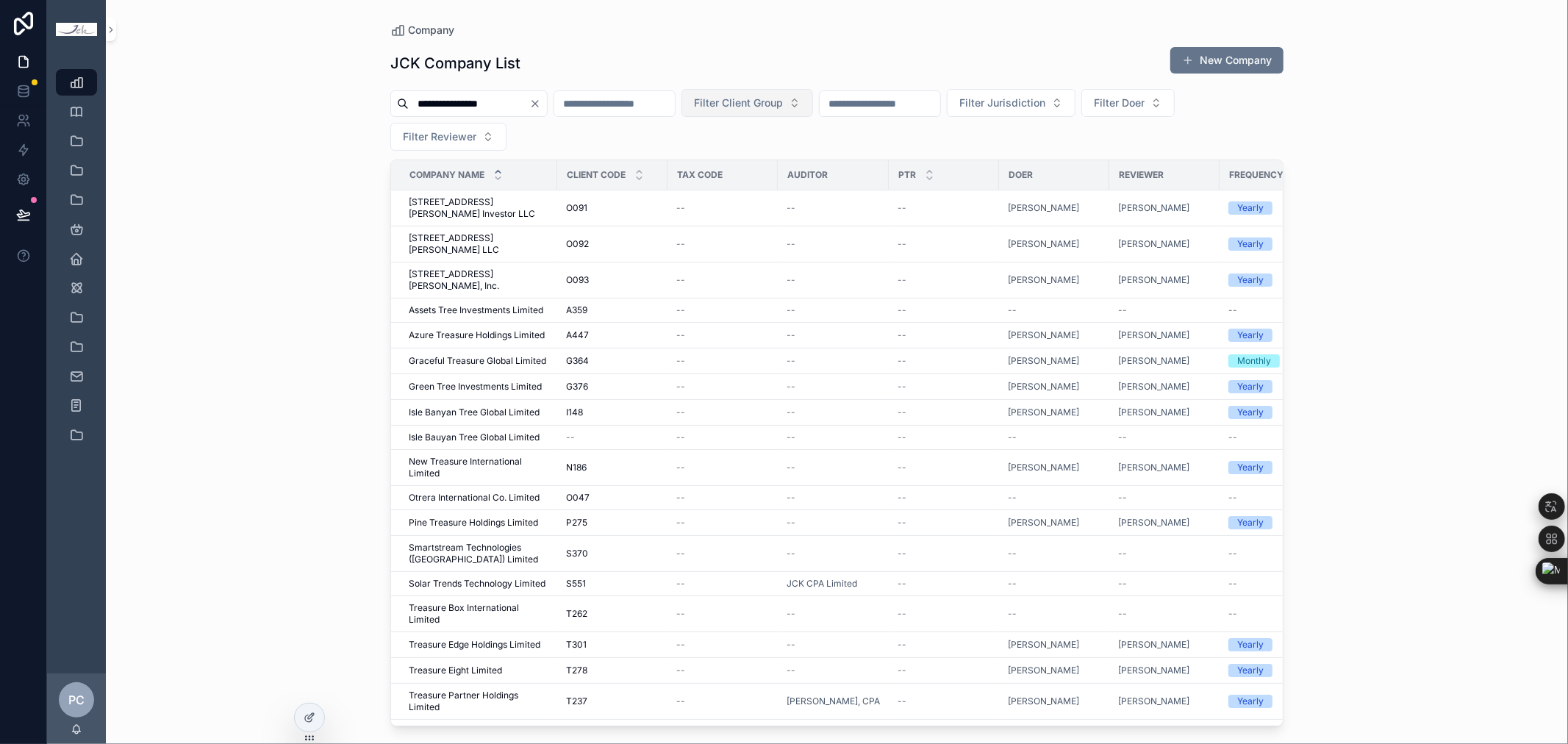
type input "**********"
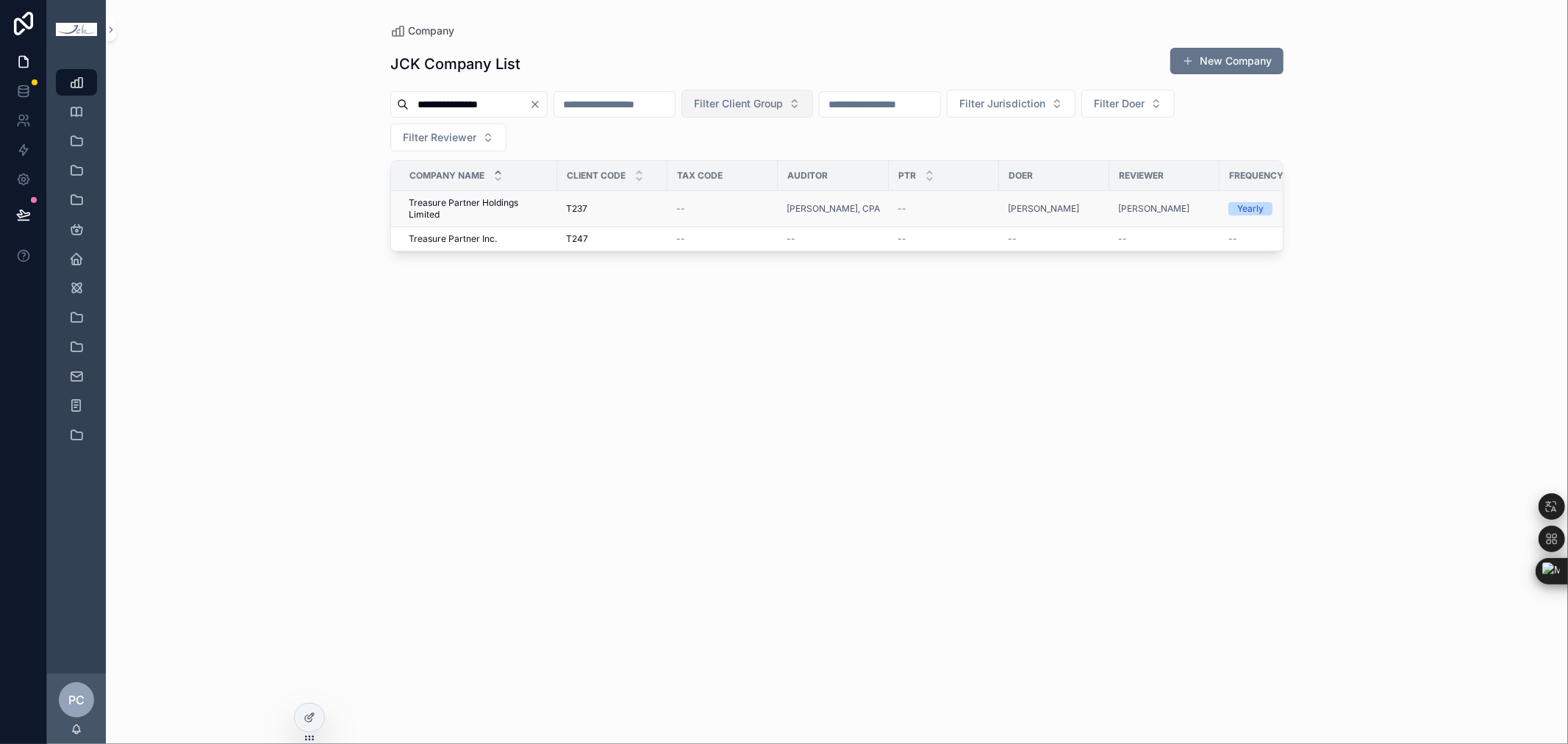
click at [456, 204] on span "Treasure Partner Holdings Limited" at bounding box center [479, 209] width 140 height 24
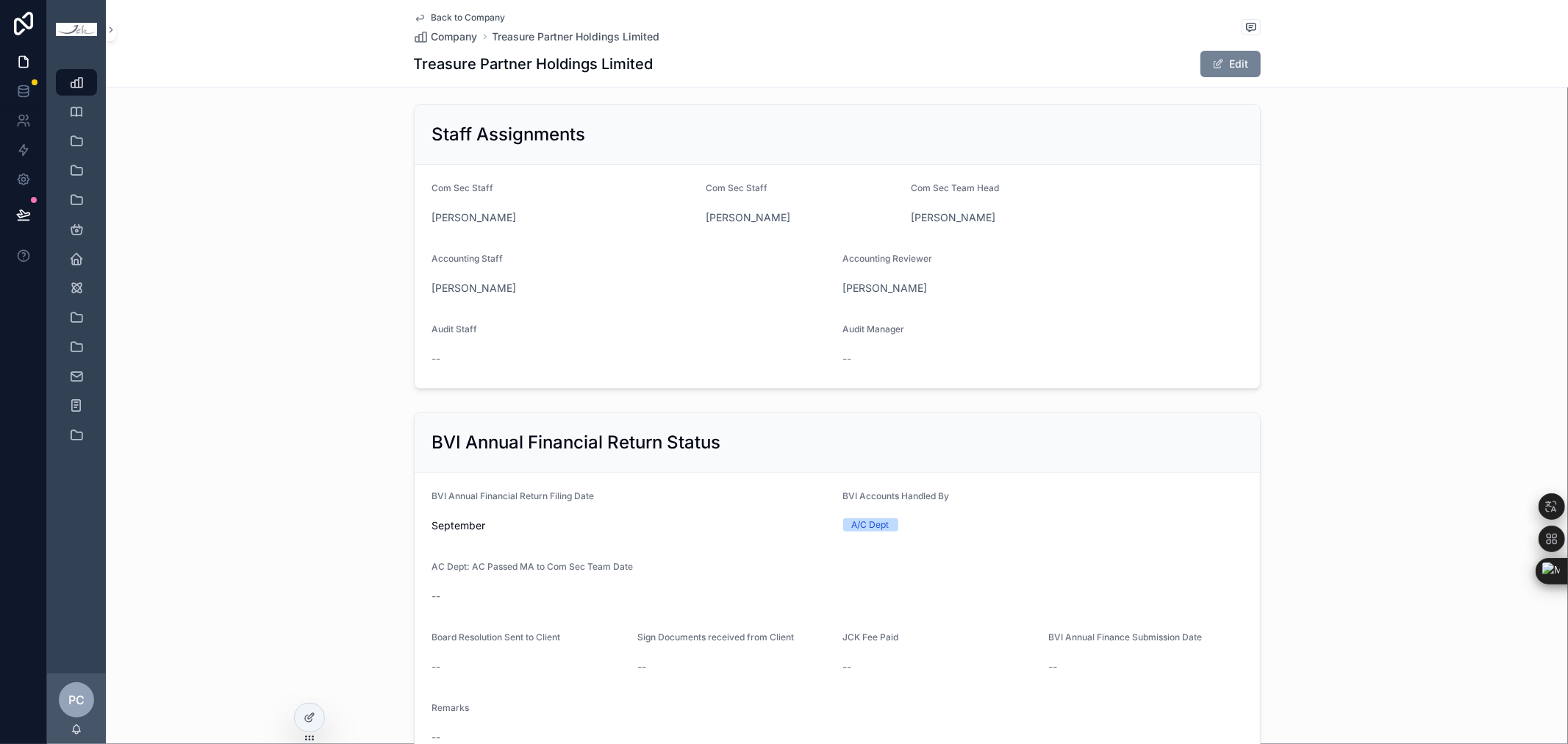
click at [1229, 53] on button "Edit" at bounding box center [1230, 64] width 61 height 27
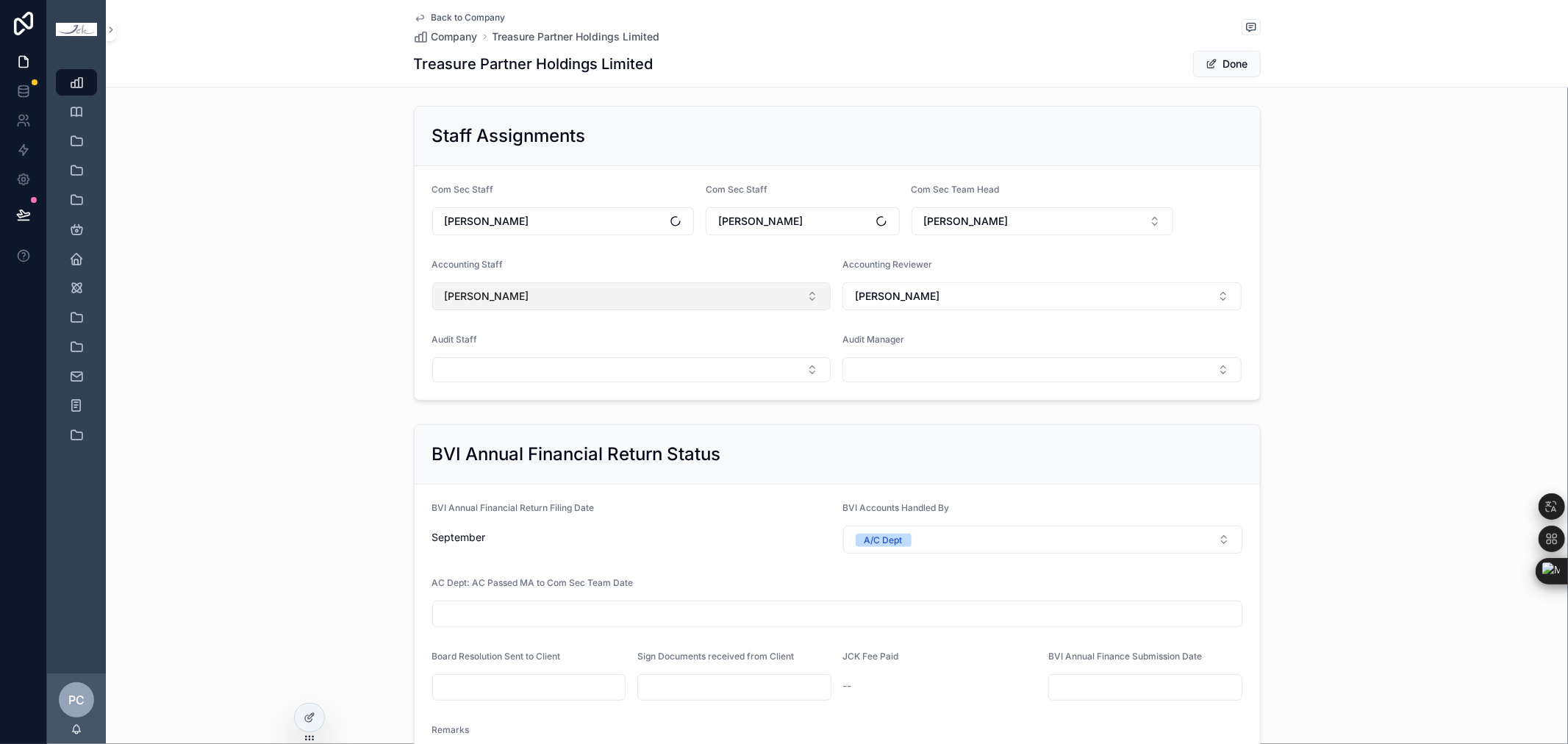
scroll to position [326, 0]
click at [648, 292] on button "[PERSON_NAME]" at bounding box center [632, 297] width 399 height 28
type input "*****"
click at [545, 382] on div "[PERSON_NAME]" at bounding box center [625, 381] width 392 height 24
click at [893, 297] on span "[PERSON_NAME]" at bounding box center [896, 296] width 84 height 15
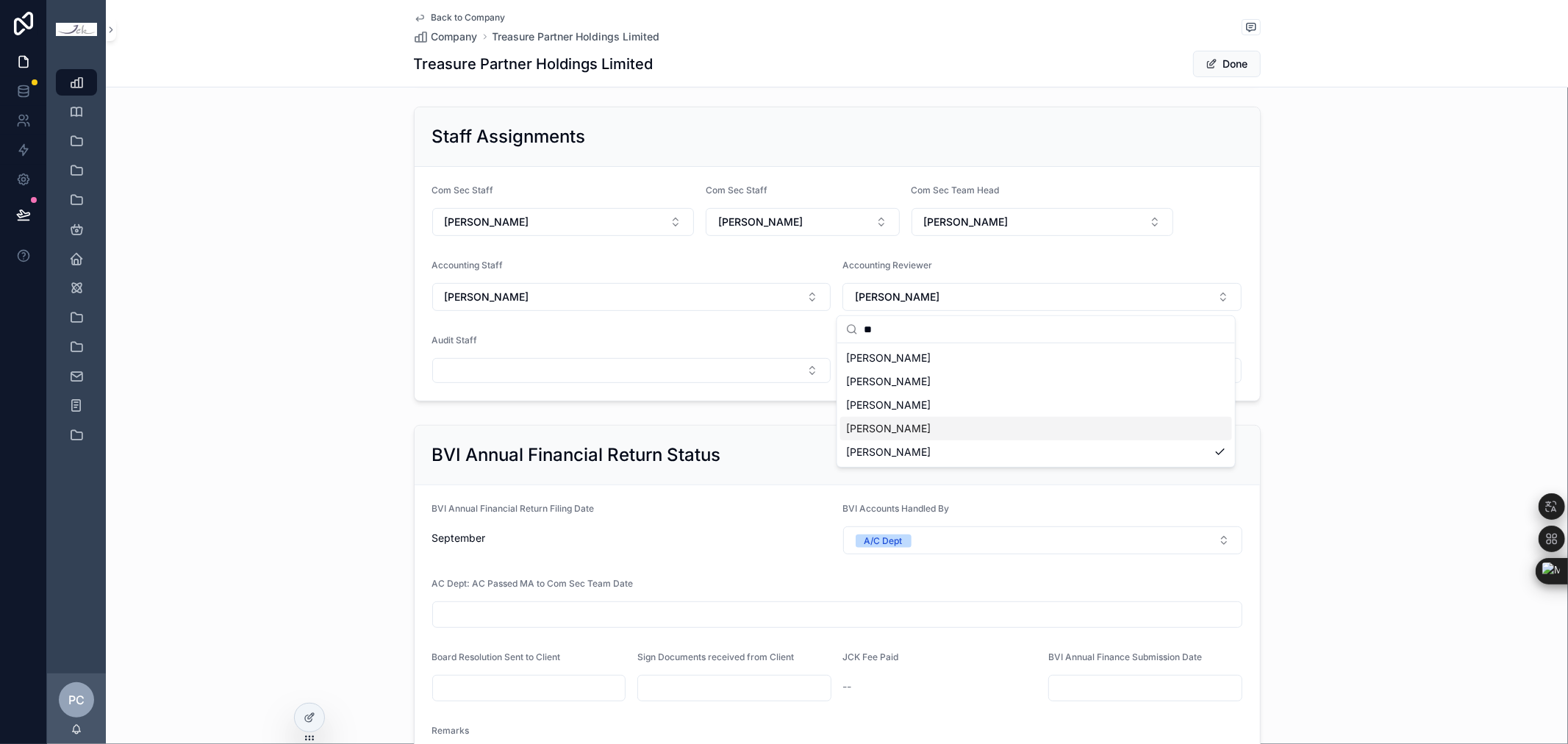
type input "**"
click at [896, 424] on div "[PERSON_NAME]" at bounding box center [1036, 429] width 392 height 24
click at [1221, 60] on button "Done" at bounding box center [1227, 64] width 68 height 27
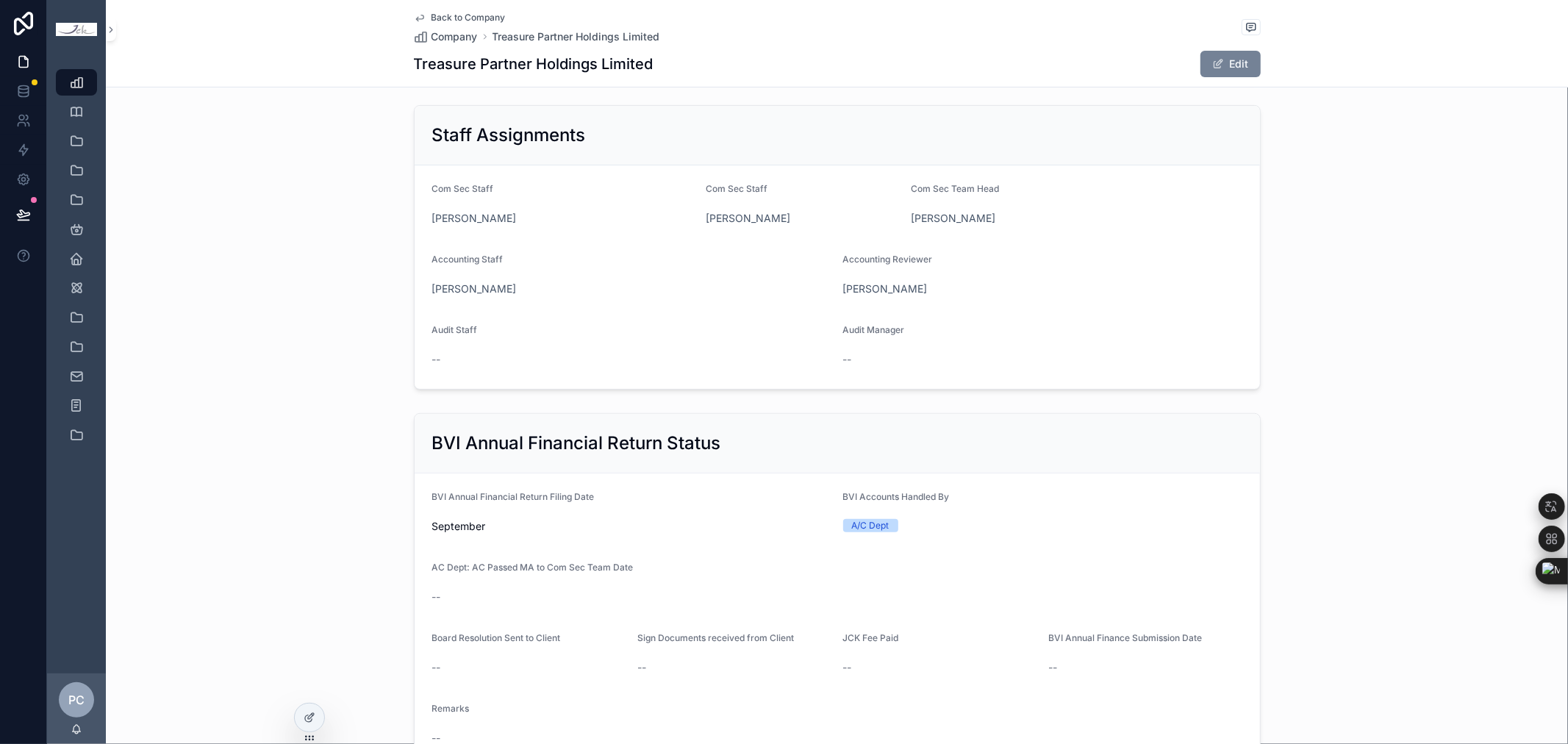
scroll to position [326, 0]
click at [436, 31] on span "Company" at bounding box center [455, 36] width 46 height 15
